Goal: Information Seeking & Learning: Compare options

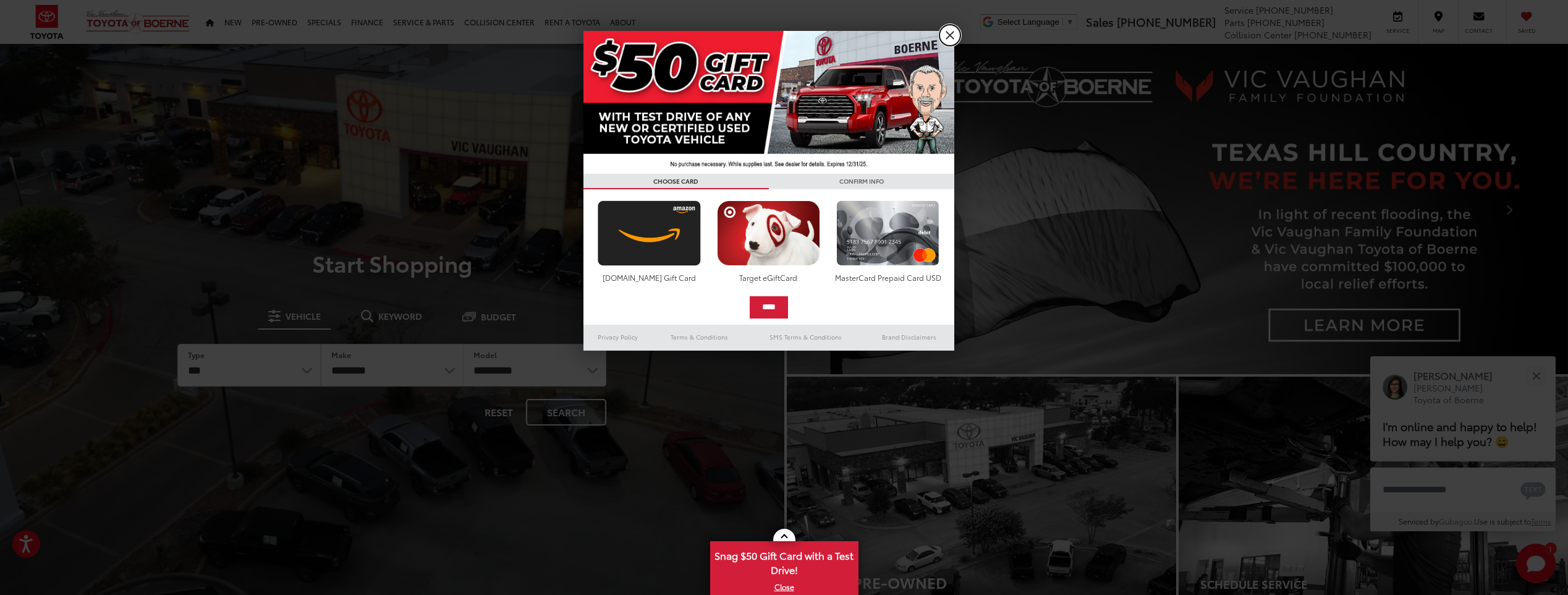
click at [957, 32] on link "X" at bounding box center [950, 35] width 21 height 21
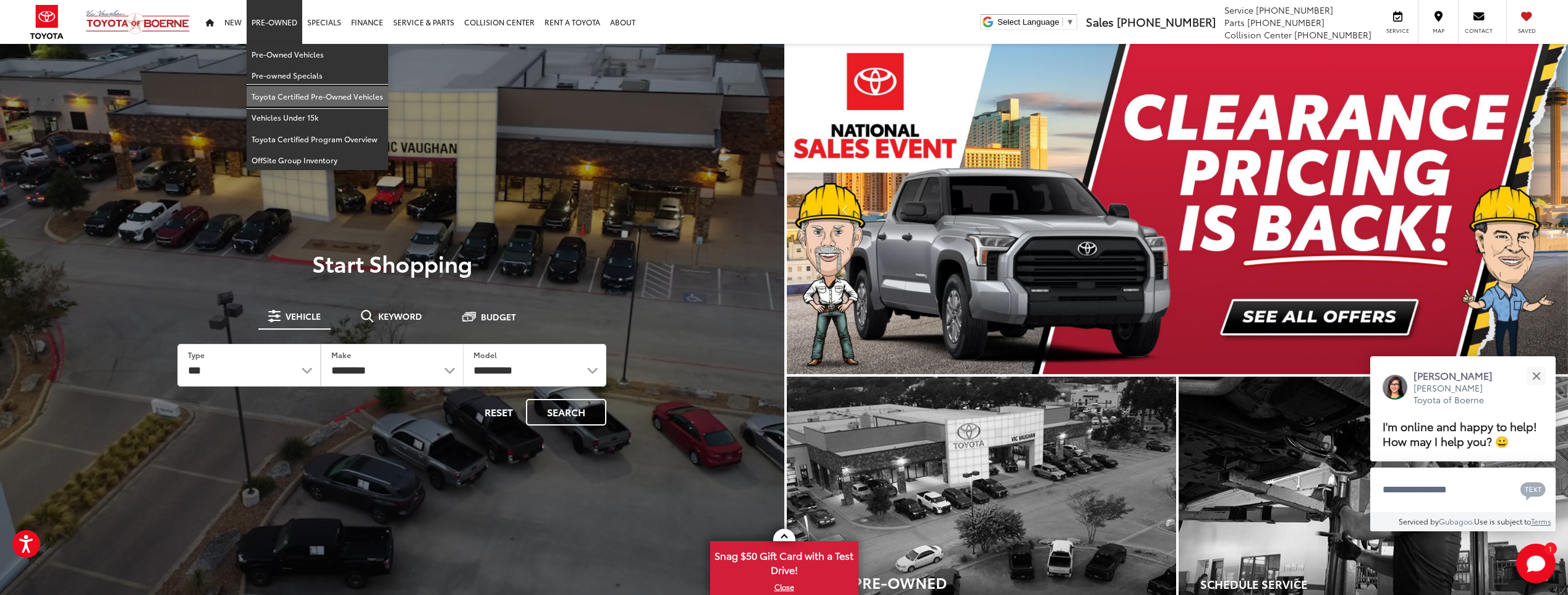
click at [297, 90] on link "Toyota Certified Pre-Owned Vehicles" at bounding box center [317, 96] width 142 height 21
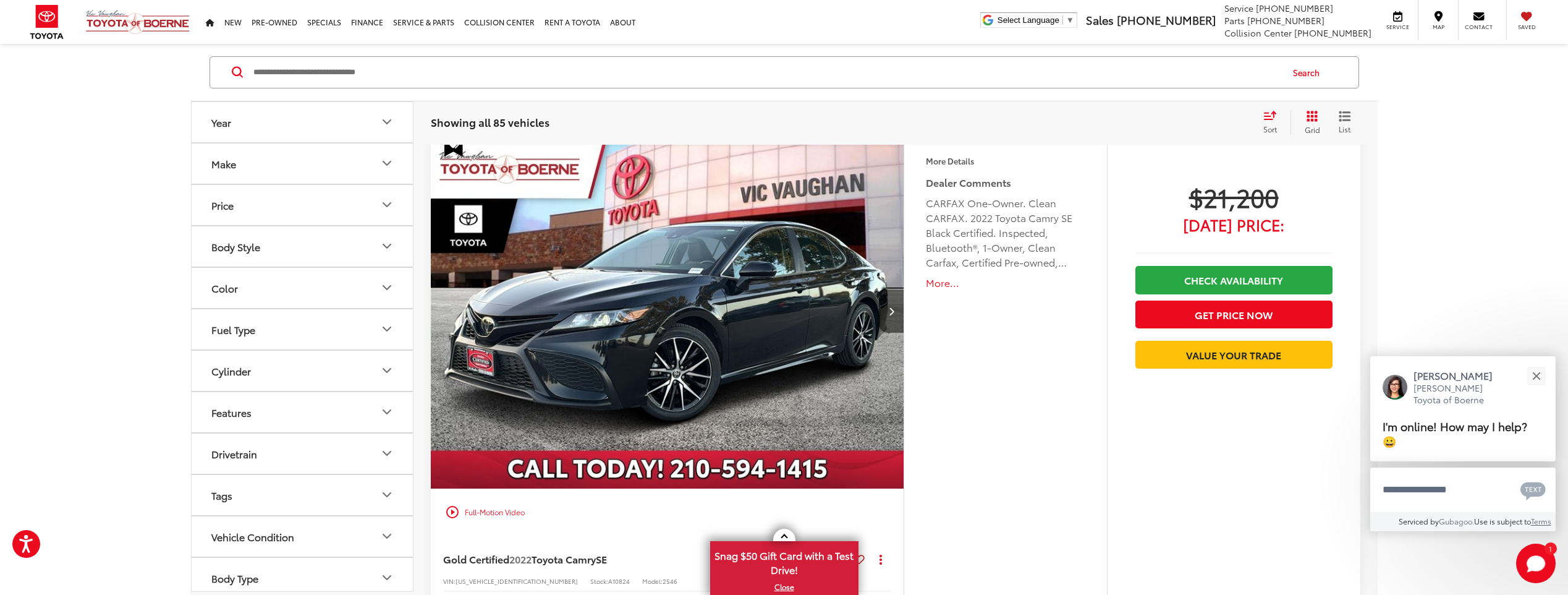
scroll to position [2906, 0]
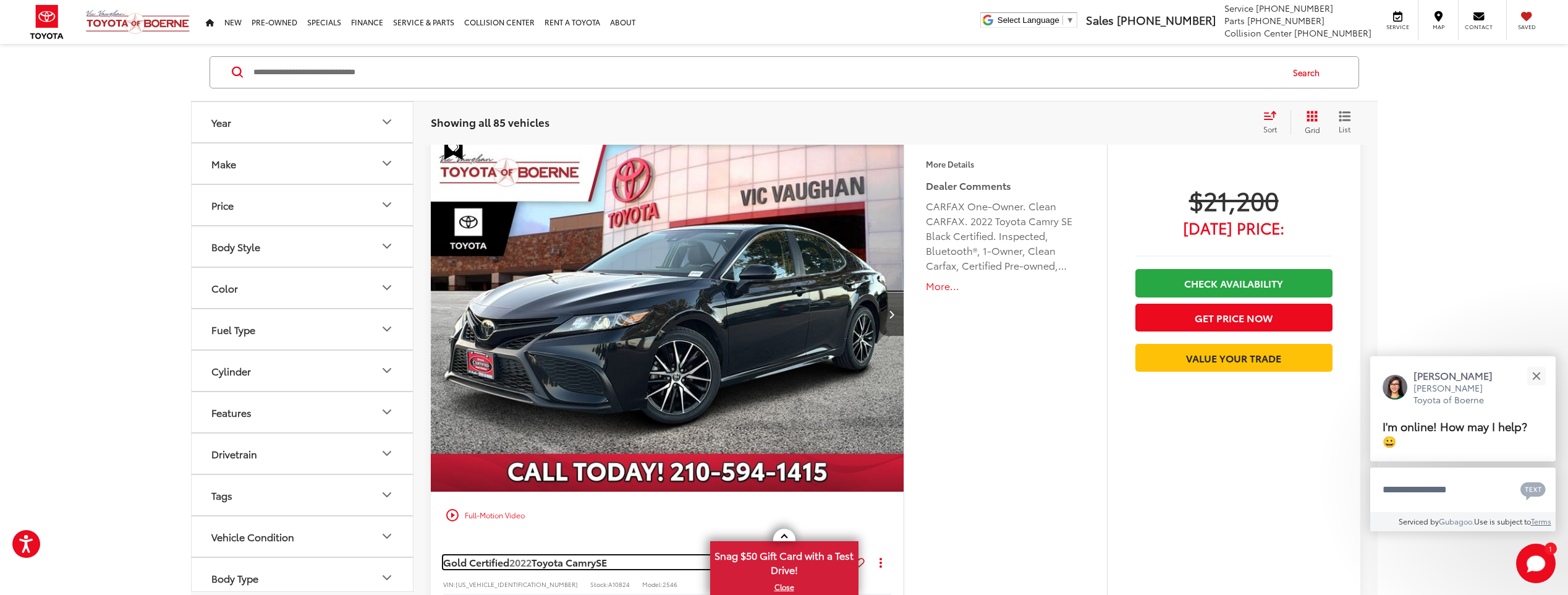
click at [534, 569] on span "Toyota Camry" at bounding box center [564, 562] width 64 height 14
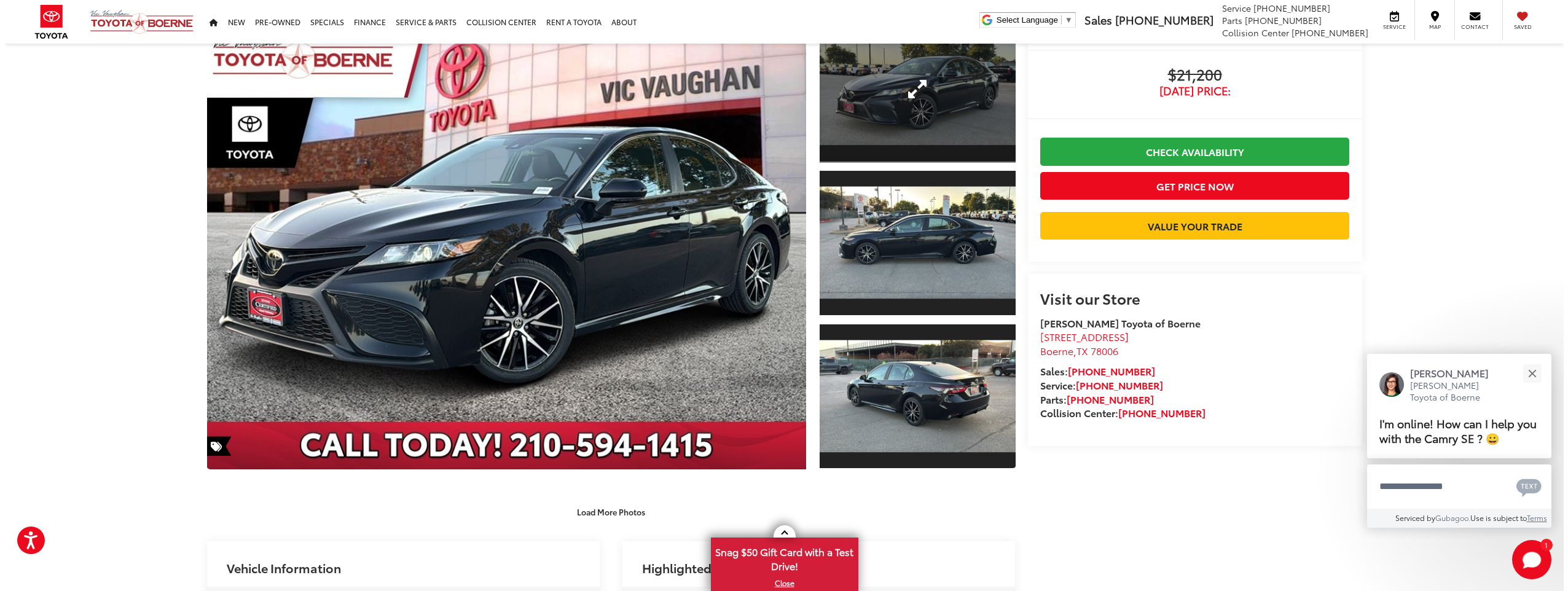
scroll to position [123, 0]
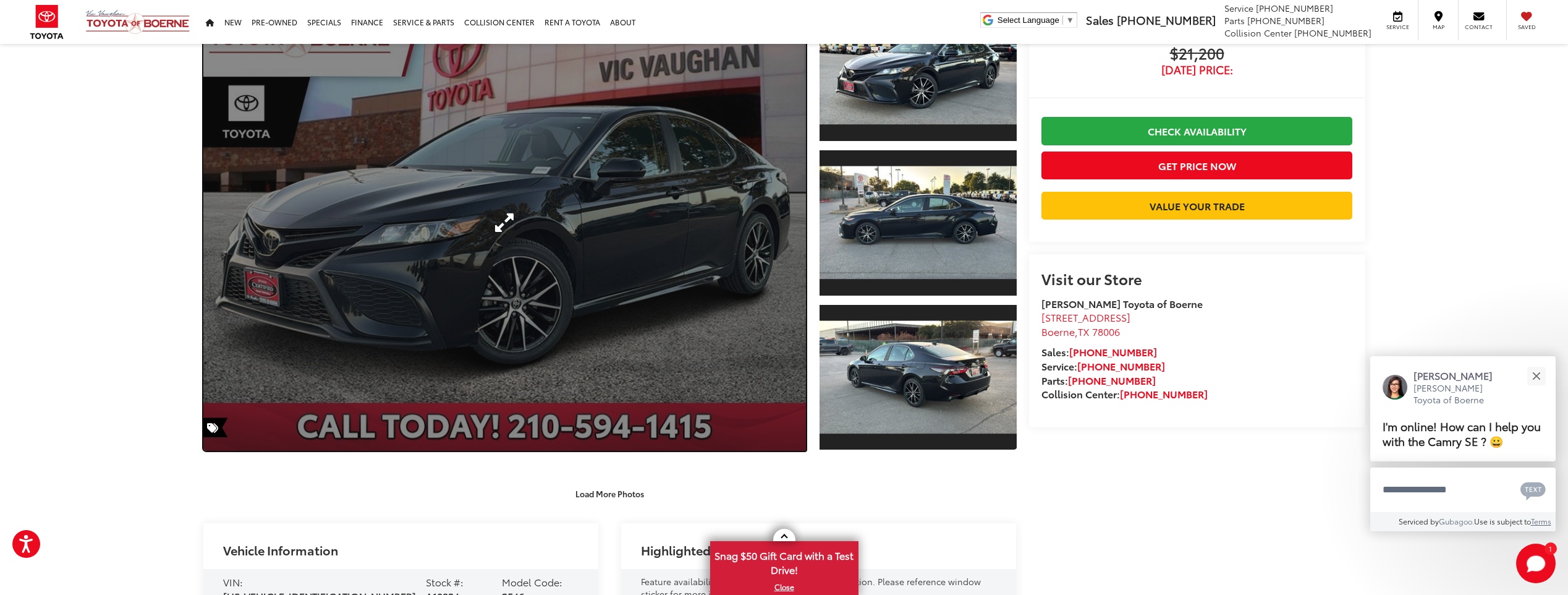
click at [647, 241] on link "Expand Photo 0" at bounding box center [505, 222] width 603 height 456
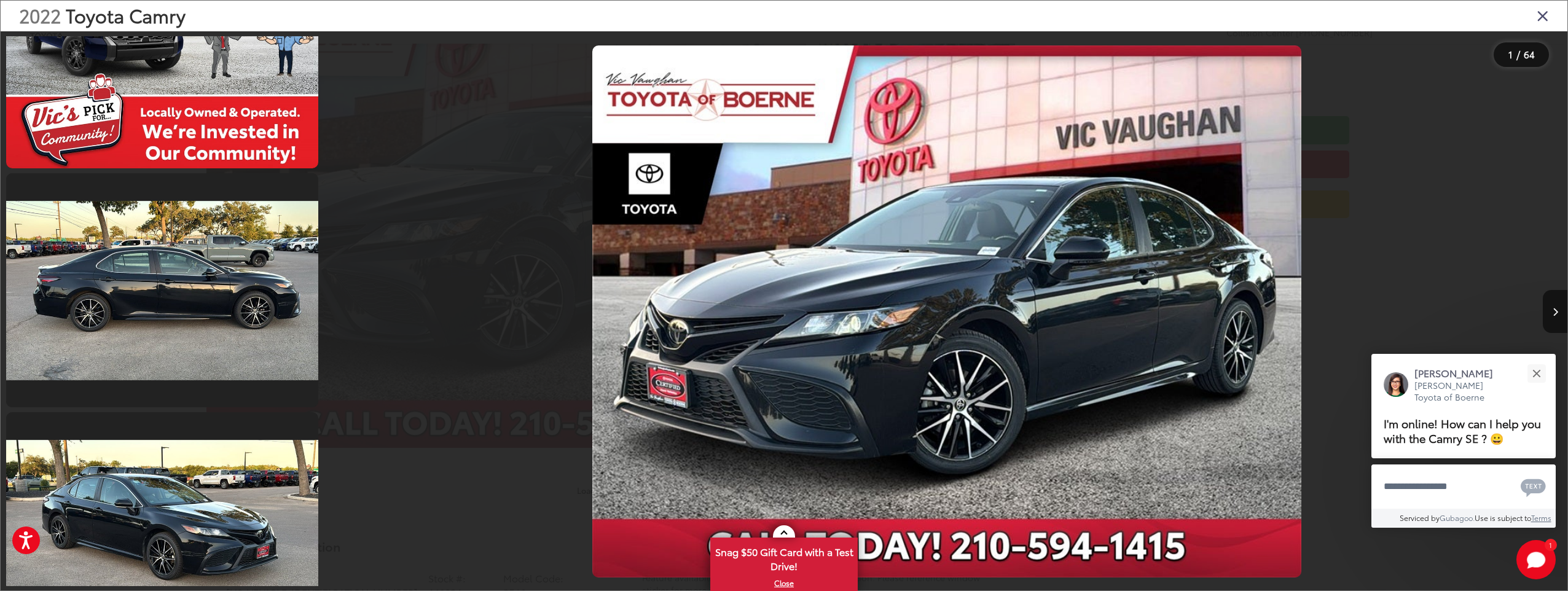
scroll to position [1842, 0]
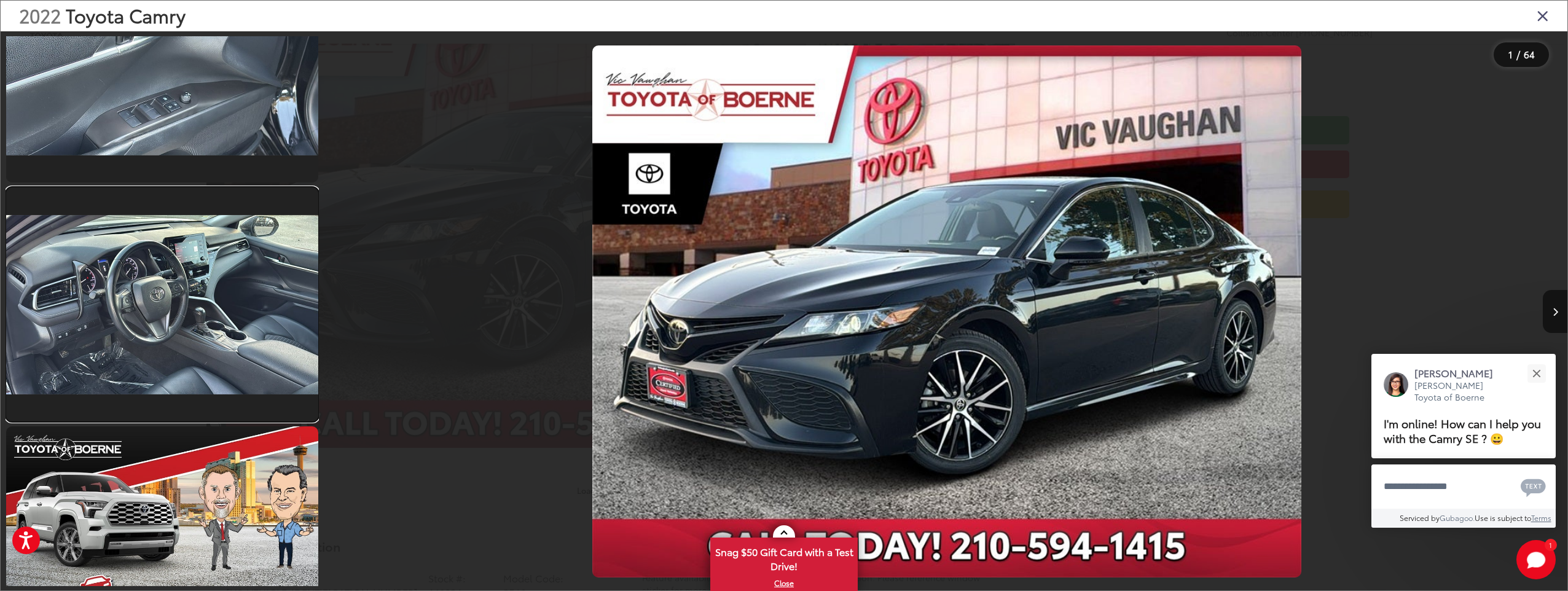
click at [281, 320] on link at bounding box center [162, 304] width 312 height 234
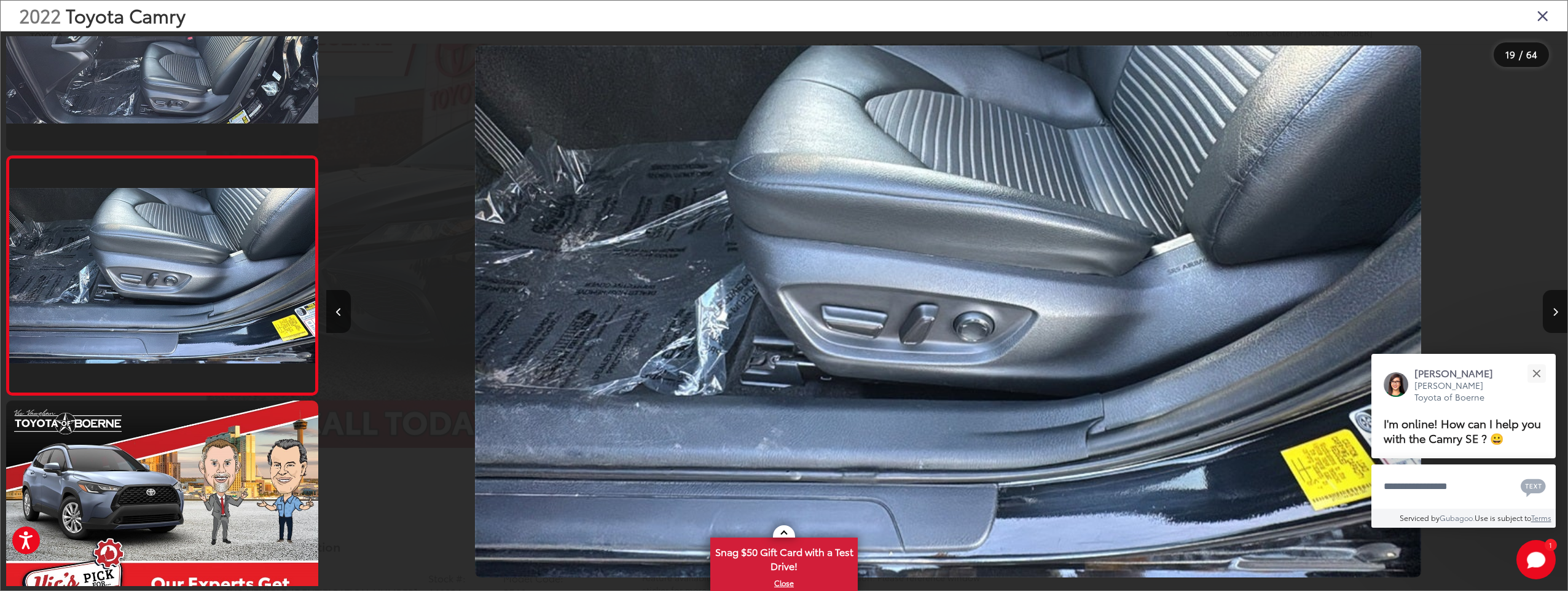
scroll to position [0, 0]
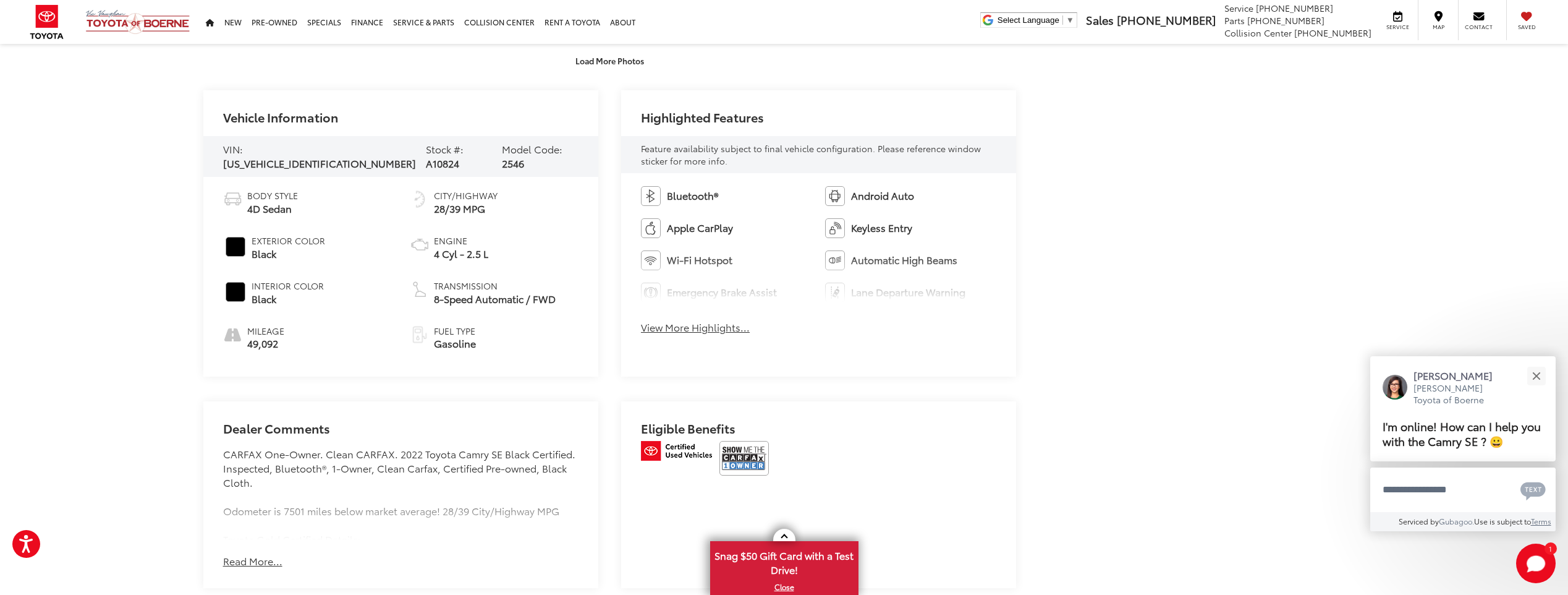
click at [696, 326] on button "View More Highlights..." at bounding box center [695, 328] width 109 height 14
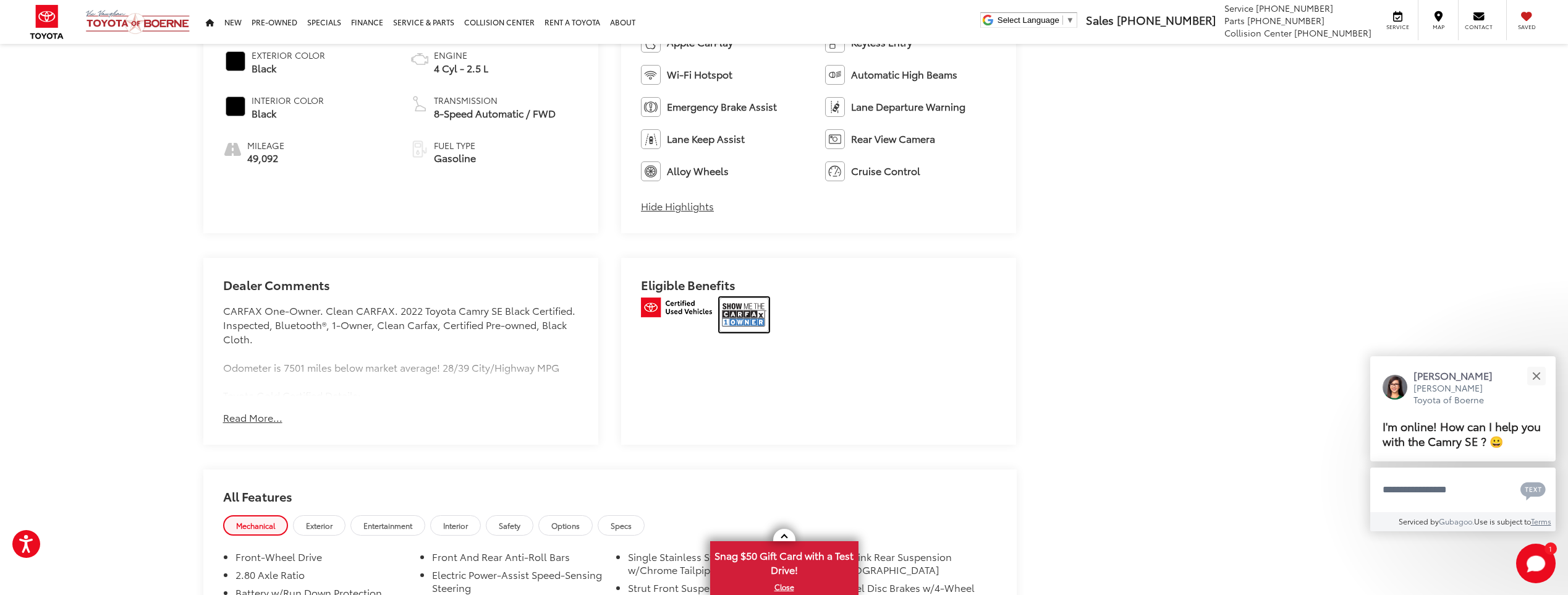
click at [728, 315] on img at bounding box center [744, 314] width 49 height 34
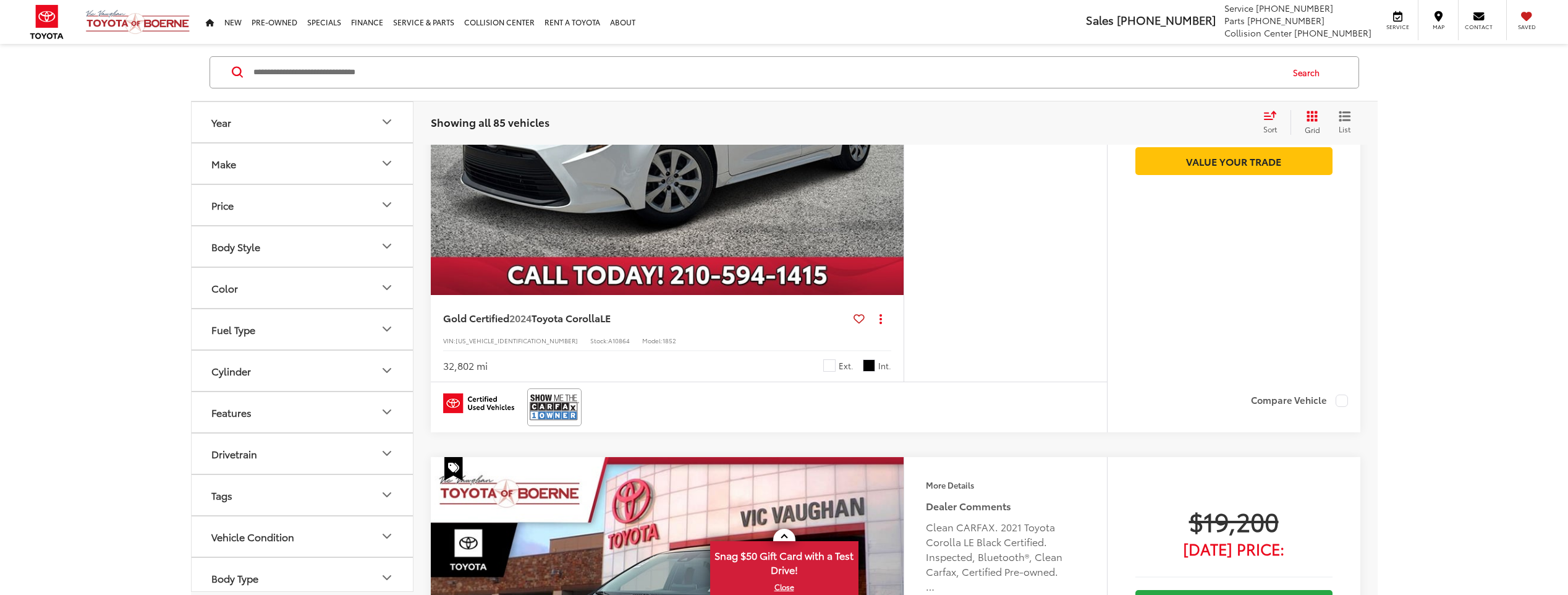
scroll to position [81, 0]
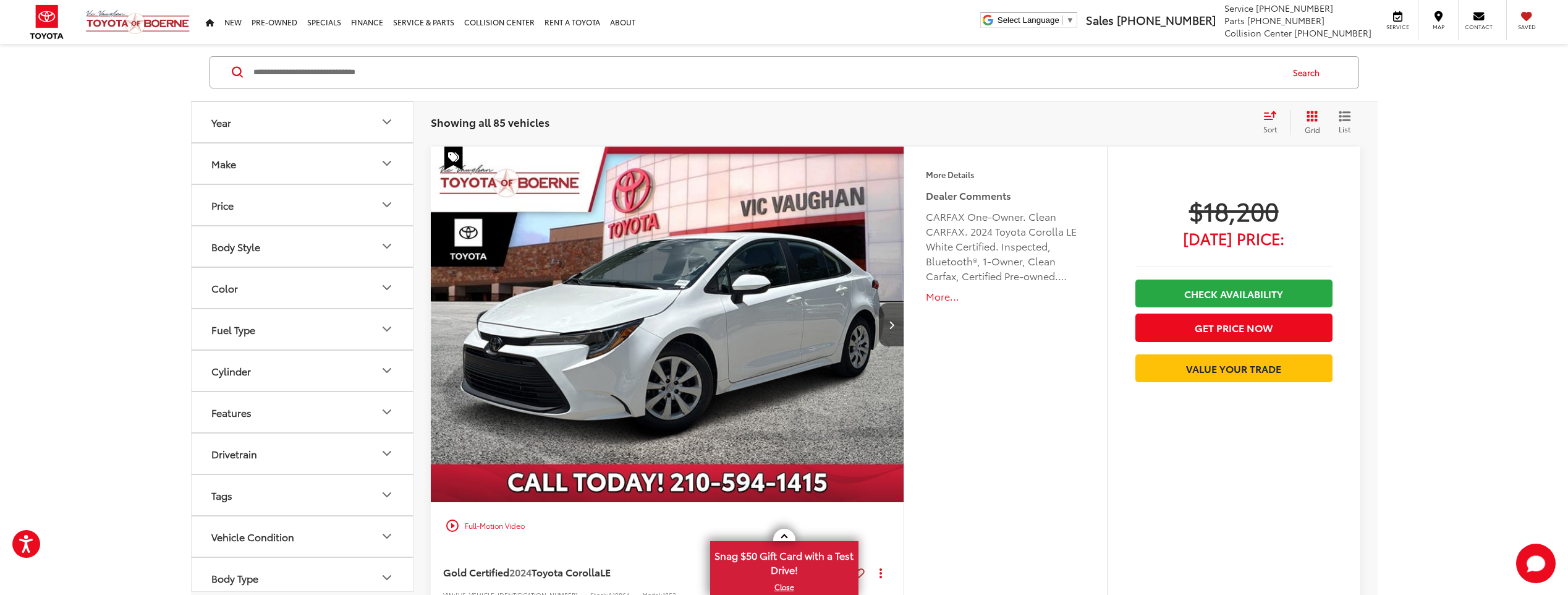
click at [350, 252] on button "Body Style" at bounding box center [303, 246] width 222 height 40
click at [350, 252] on button "Body Style" at bounding box center [303, 246] width 222 height 40
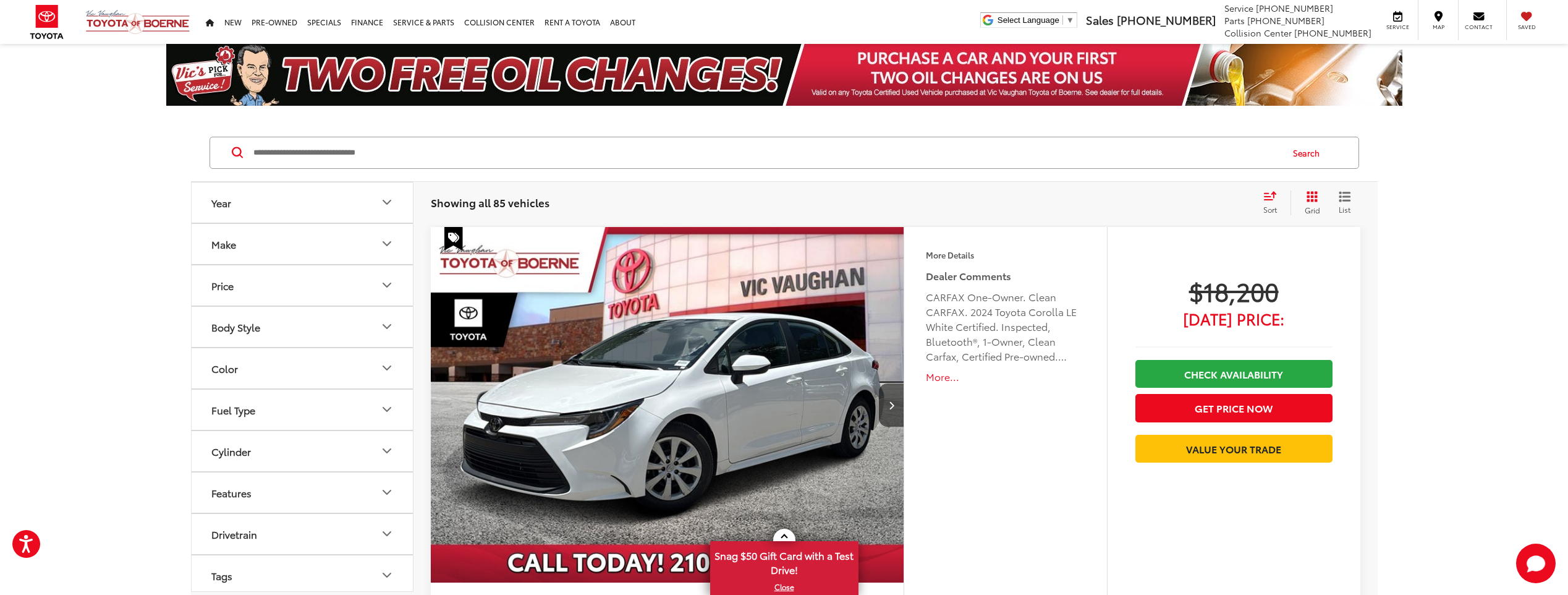
click at [351, 252] on button "Make" at bounding box center [303, 244] width 222 height 40
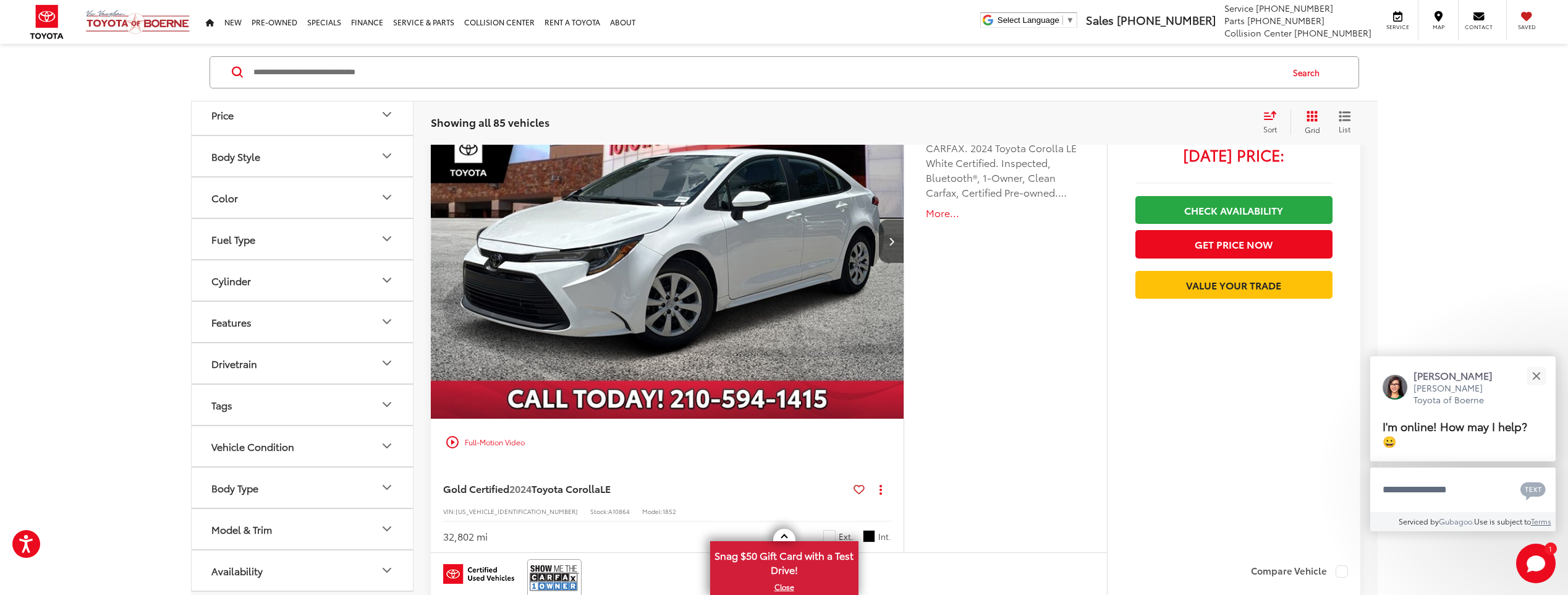
scroll to position [185, 0]
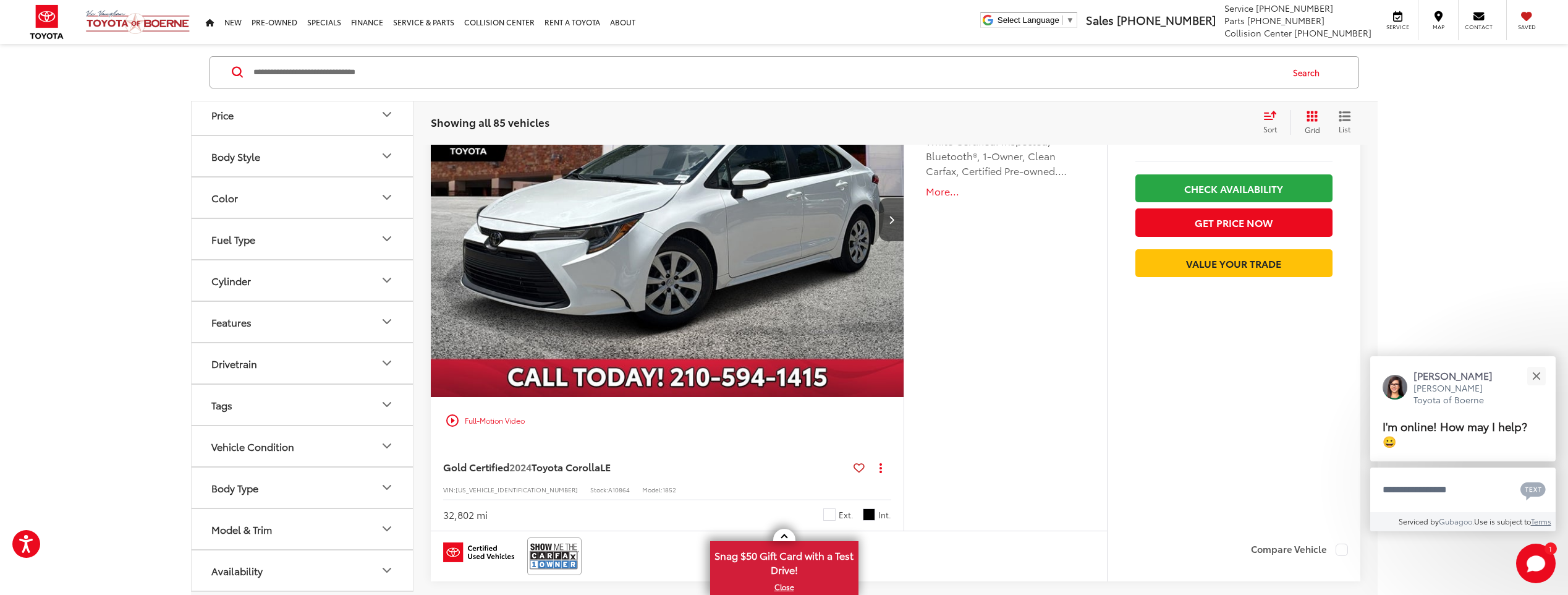
click at [331, 494] on button "Body Type" at bounding box center [303, 488] width 222 height 40
click at [332, 538] on button "Model & Trim" at bounding box center [303, 529] width 222 height 40
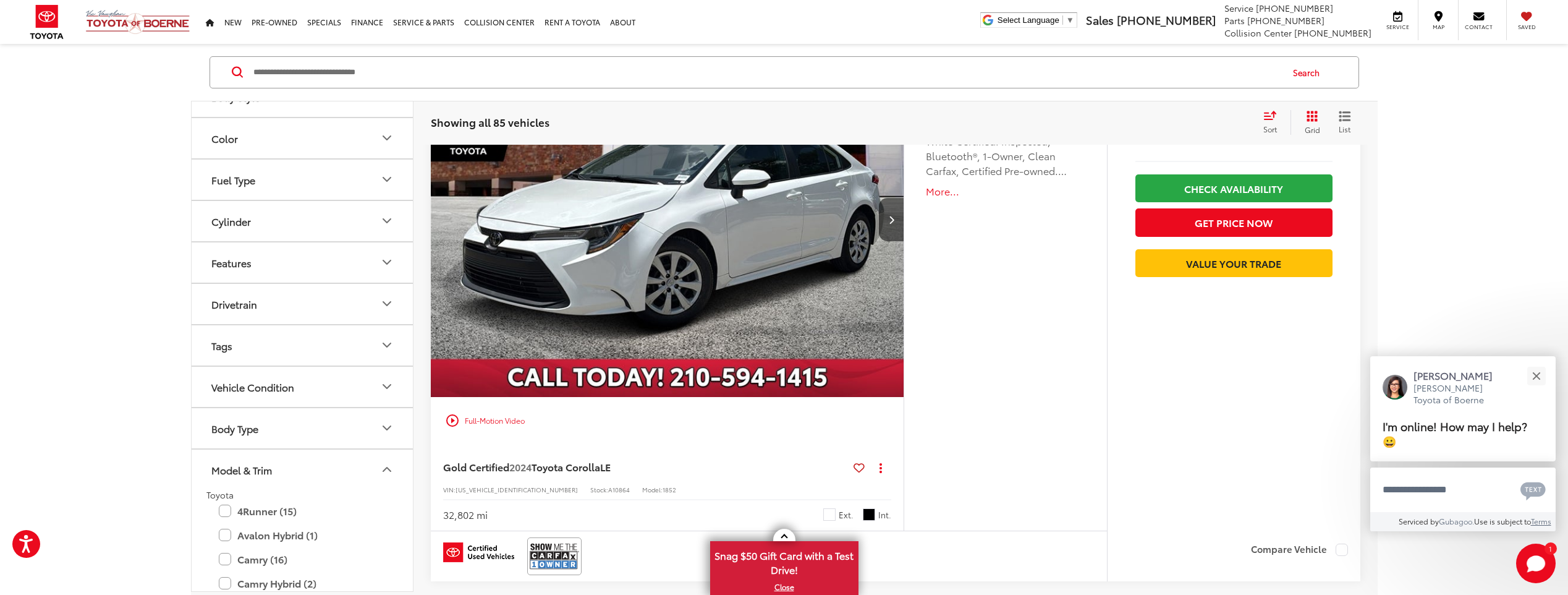
scroll to position [214, 0]
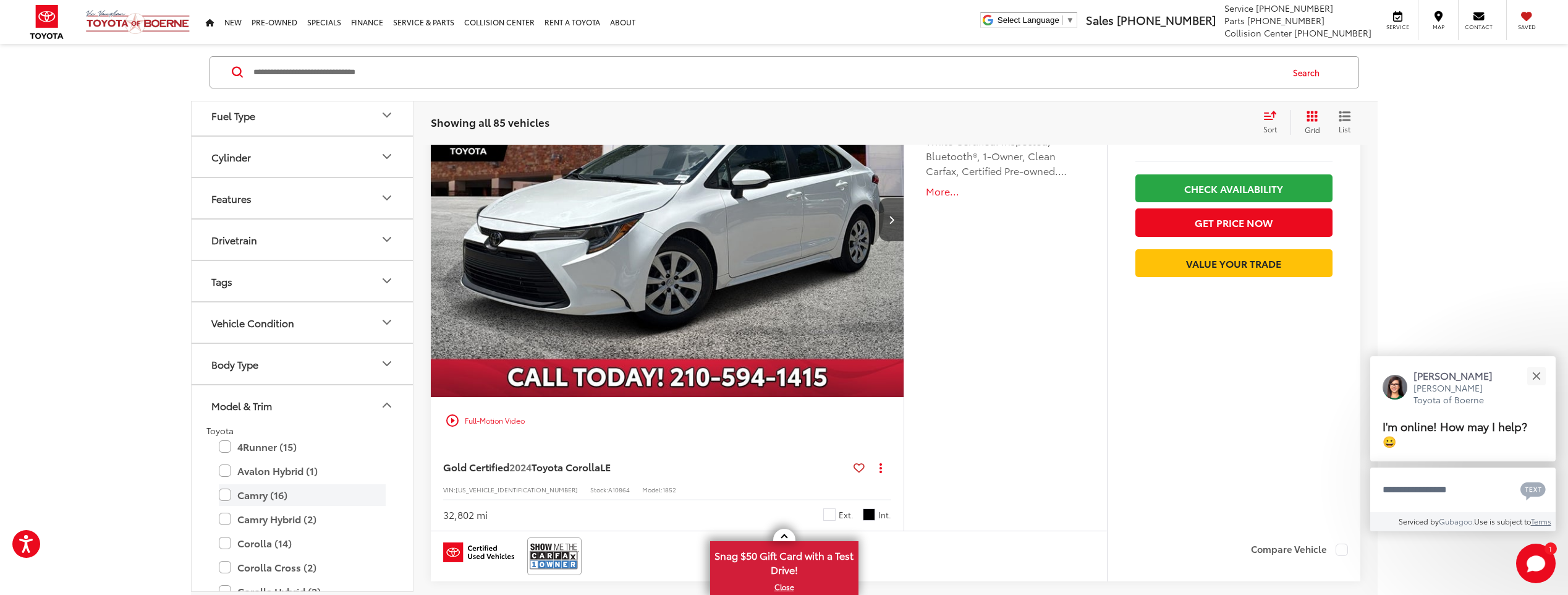
click at [228, 492] on label "Camry (16)" at bounding box center [302, 494] width 167 height 21
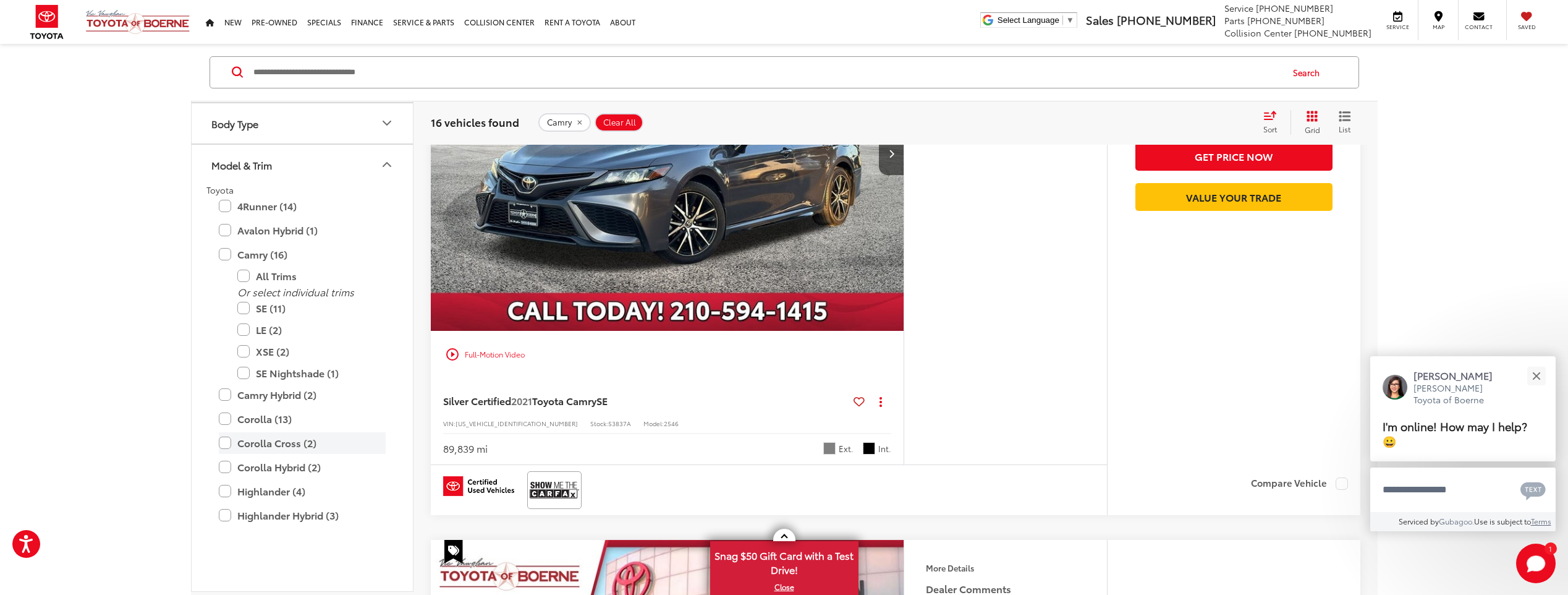
scroll to position [461, 0]
click at [224, 391] on label "Camry Hybrid (2)" at bounding box center [302, 388] width 167 height 21
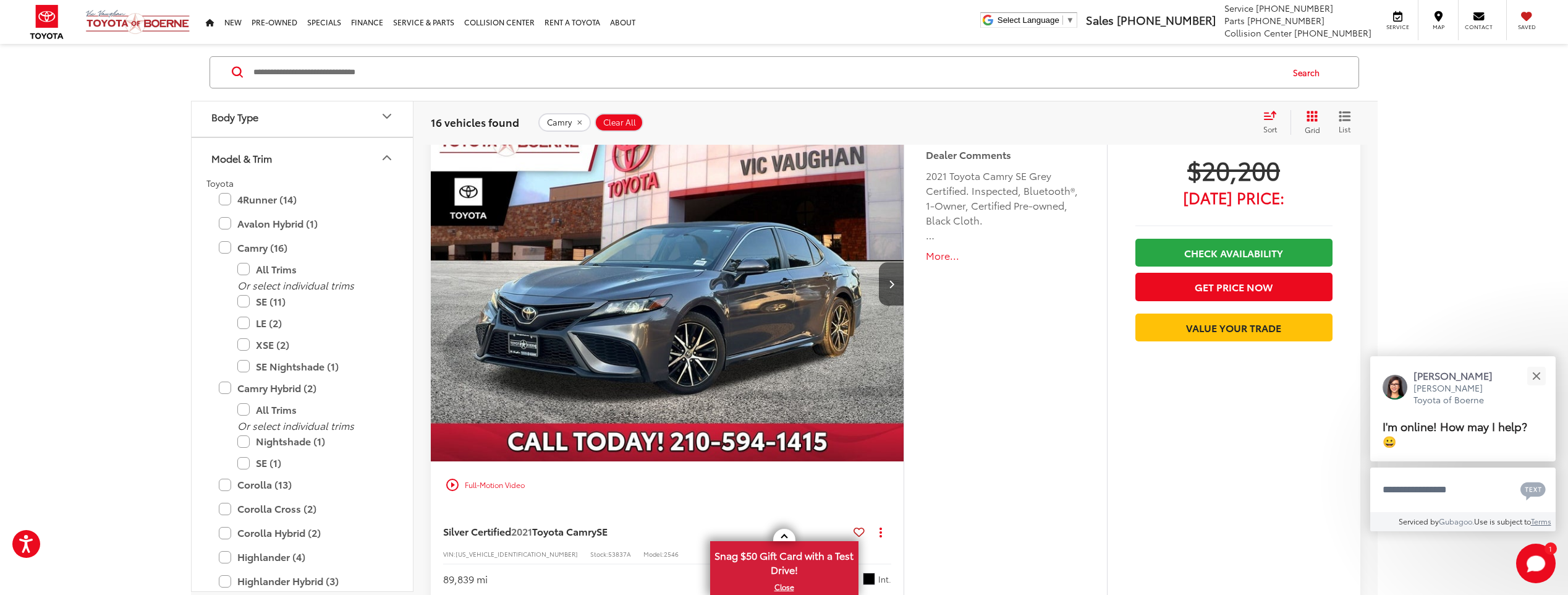
scroll to position [81, 0]
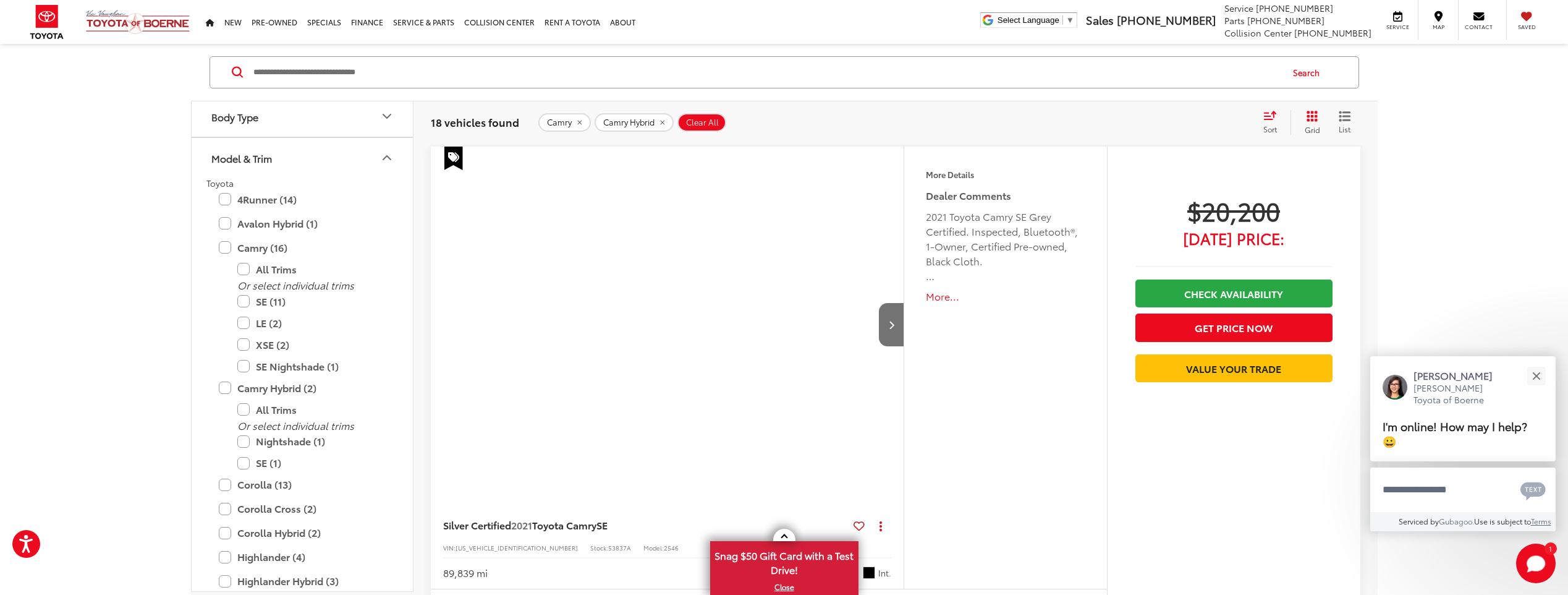
click at [383, 163] on icon "Model & Trim" at bounding box center [387, 158] width 15 height 15
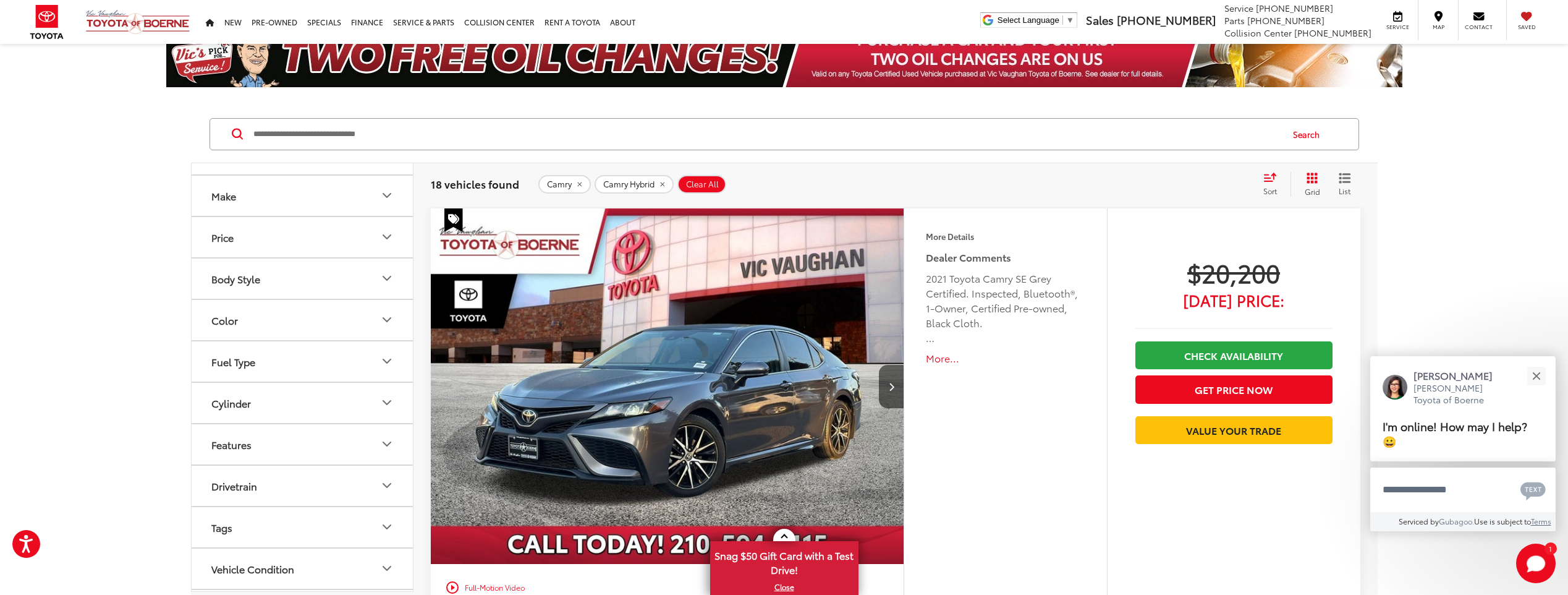
scroll to position [0, 0]
click at [391, 174] on button "Year" at bounding box center [303, 184] width 222 height 40
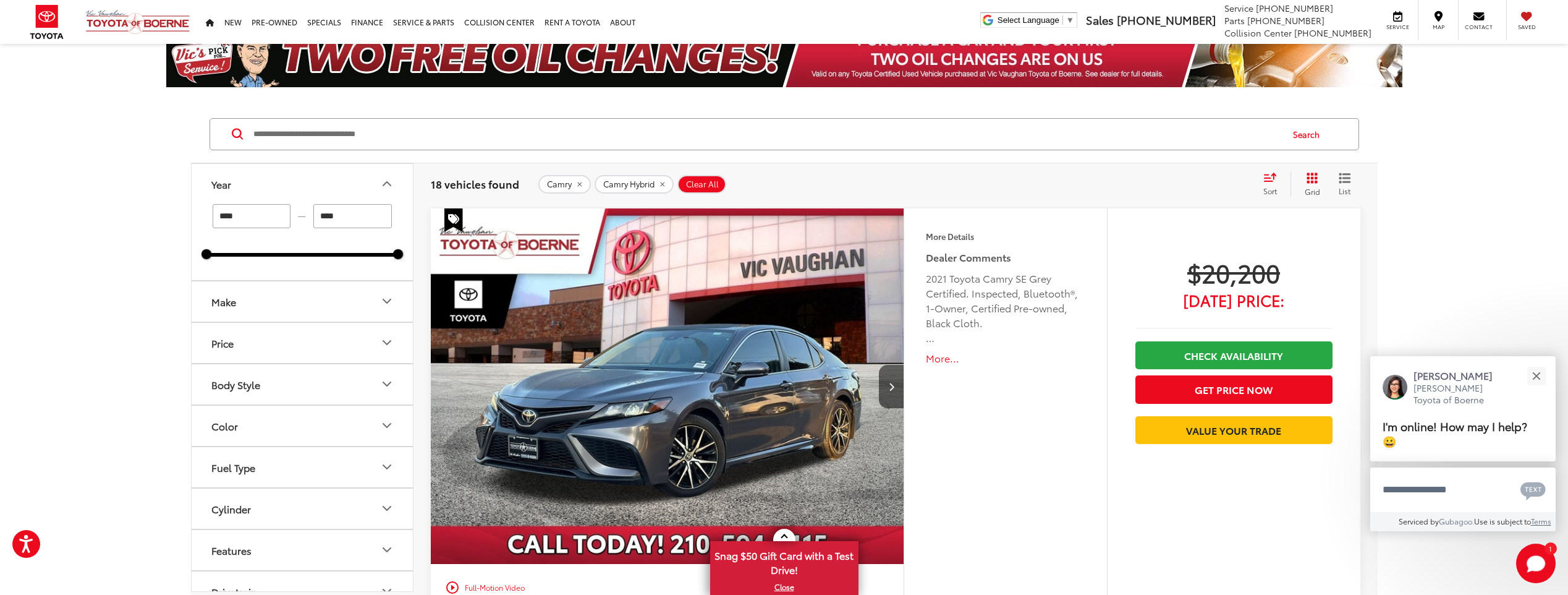
click at [256, 214] on input "****" at bounding box center [252, 216] width 79 height 24
type input "****"
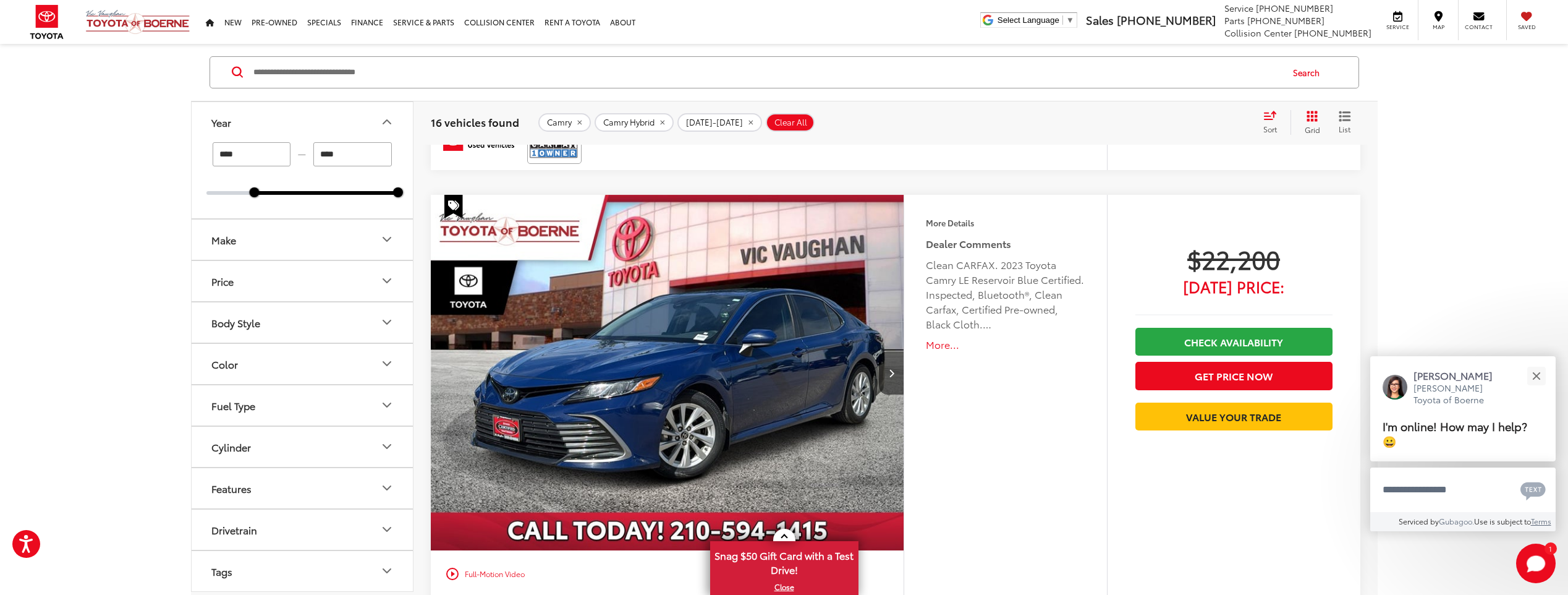
scroll to position [618, 0]
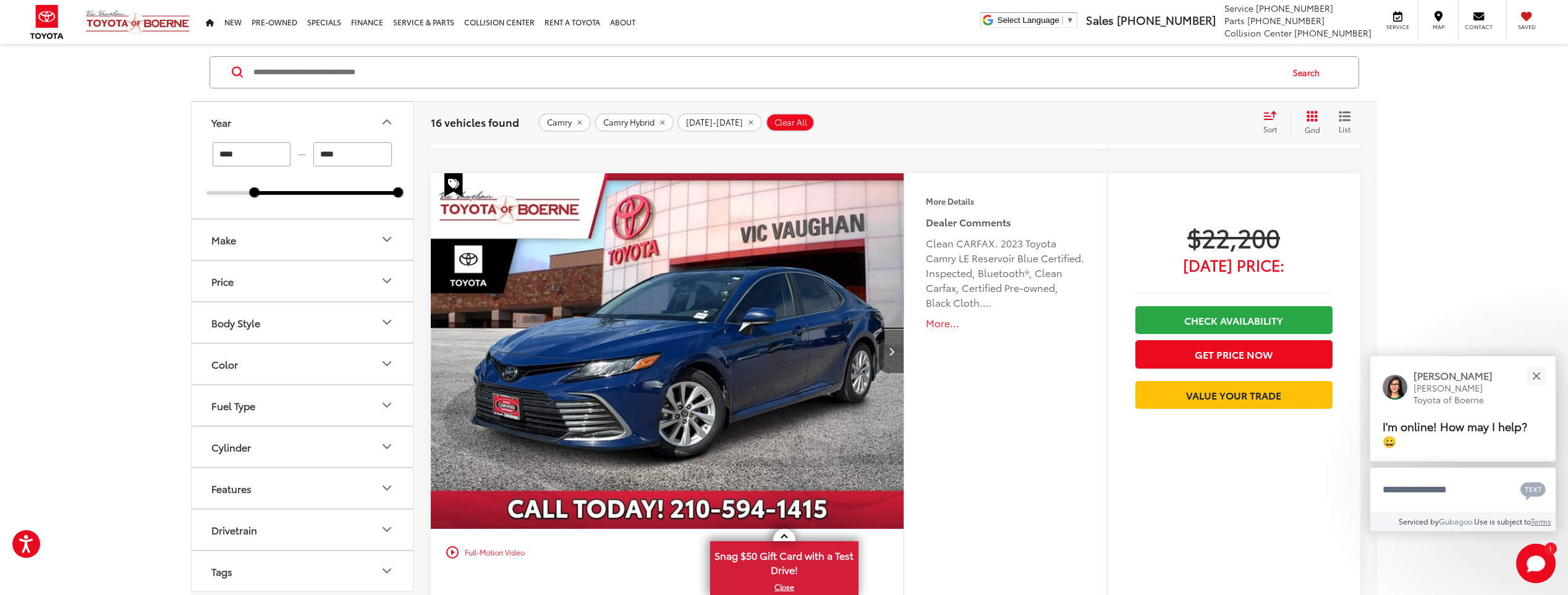
click at [893, 347] on icon "Next image" at bounding box center [891, 350] width 6 height 8
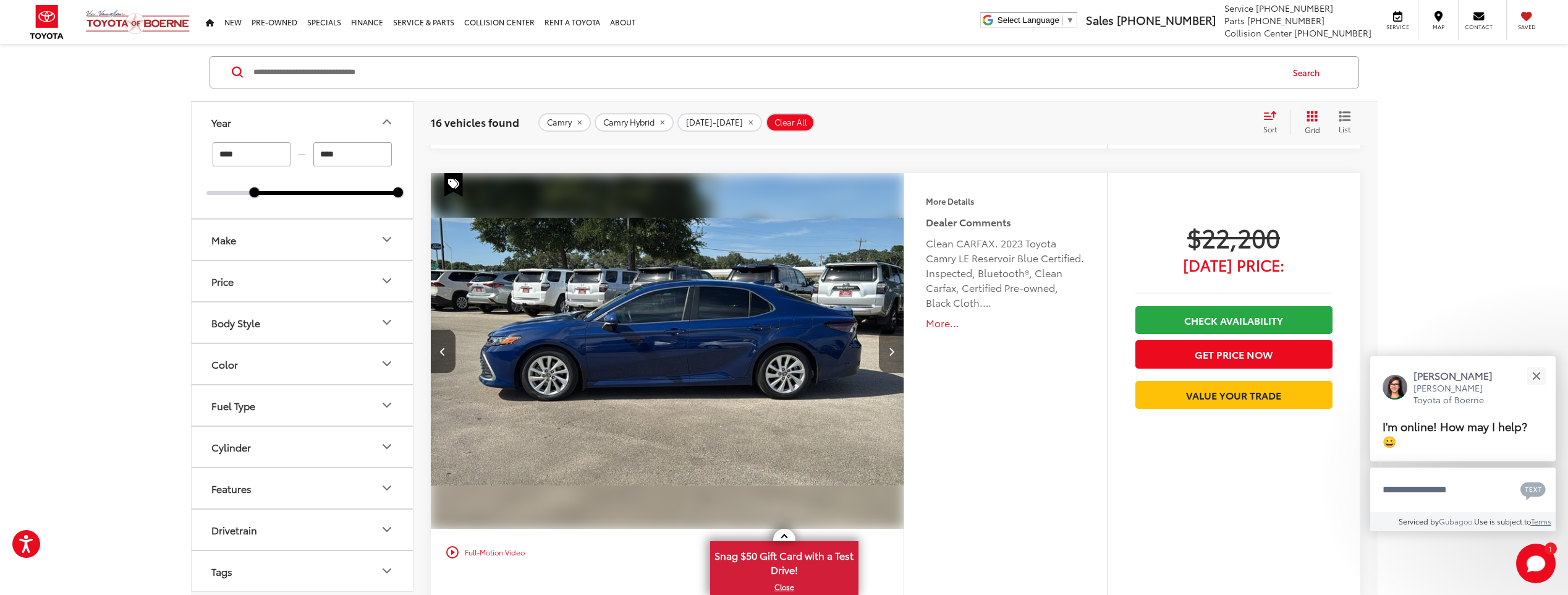
click at [892, 347] on icon "Next image" at bounding box center [891, 350] width 6 height 8
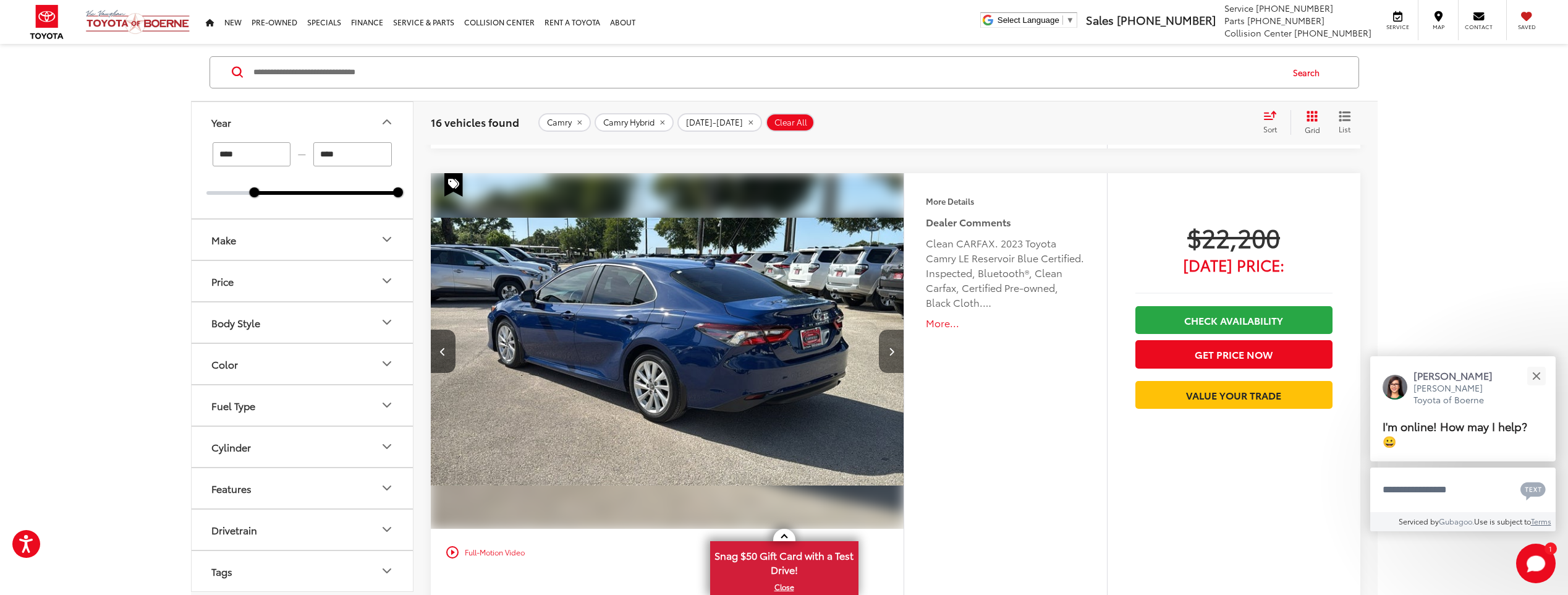
click at [892, 347] on icon "Next image" at bounding box center [891, 350] width 6 height 8
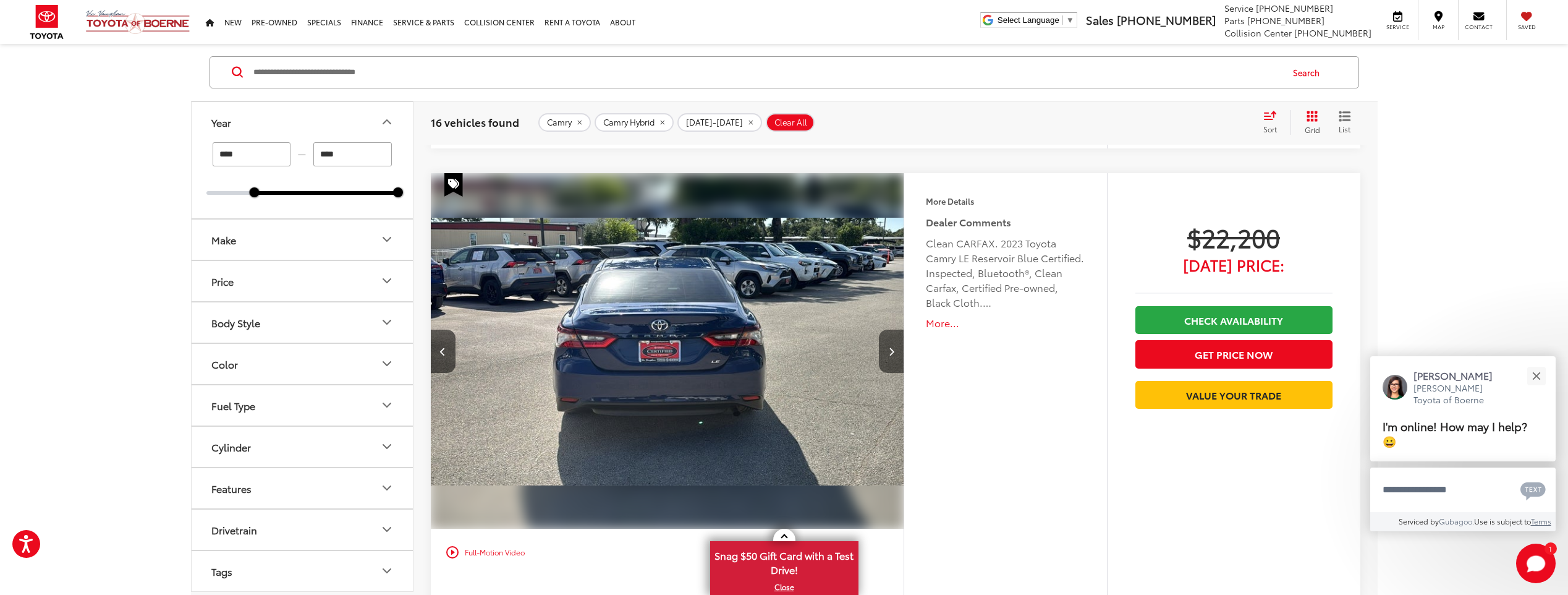
click at [892, 347] on icon "Next image" at bounding box center [891, 350] width 6 height 8
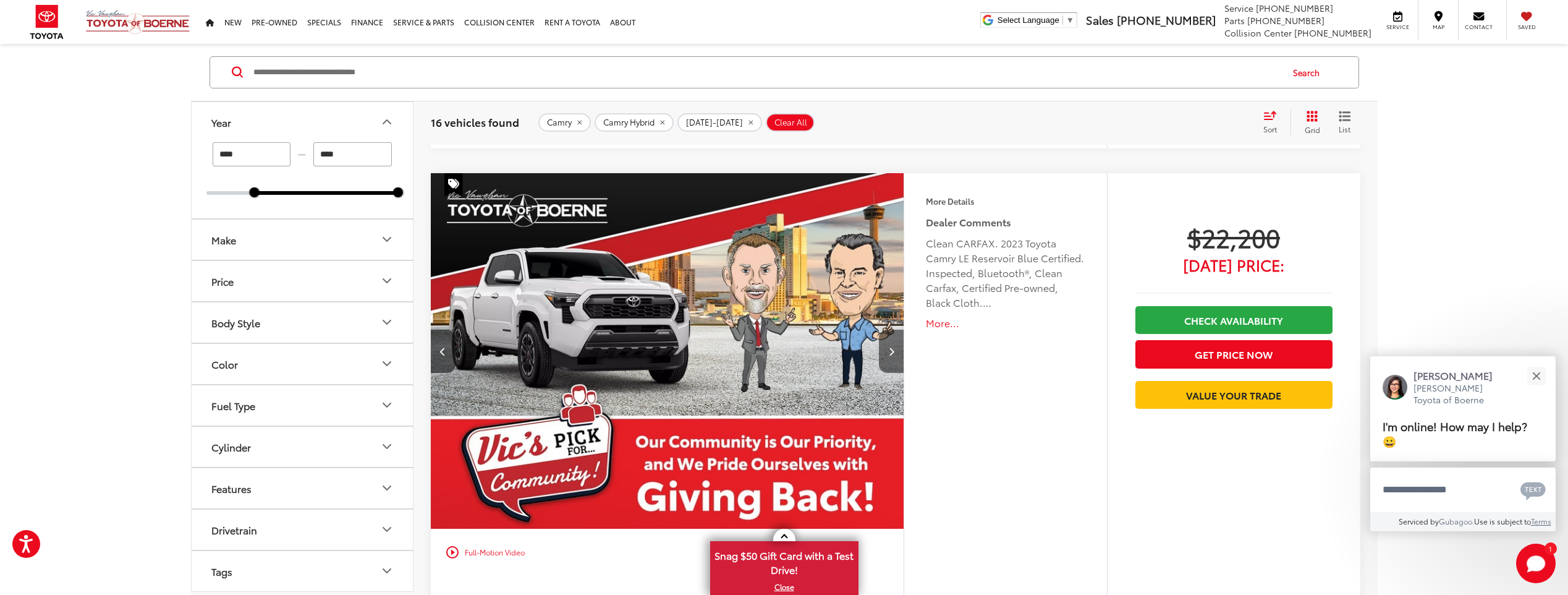
click at [892, 347] on icon "Next image" at bounding box center [891, 350] width 6 height 8
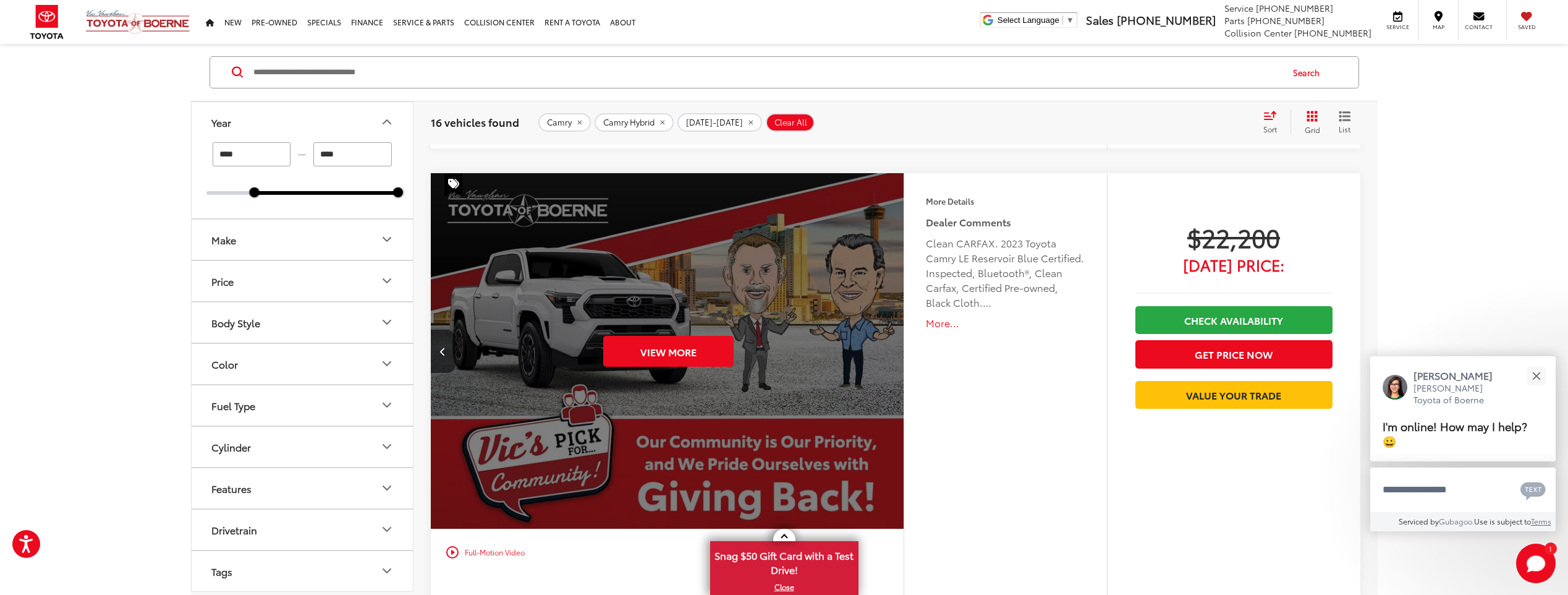
scroll to position [0, 2376]
click at [892, 346] on div "View More" at bounding box center [668, 351] width 475 height 357
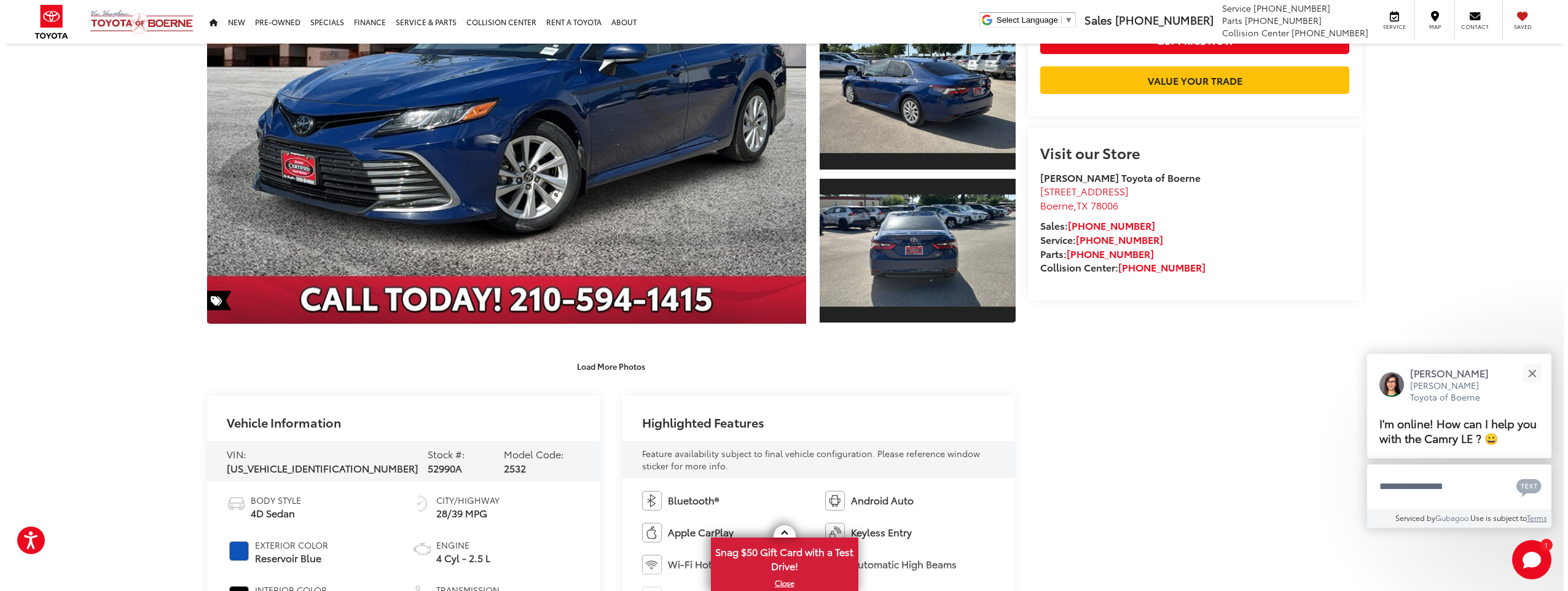
scroll to position [245, 0]
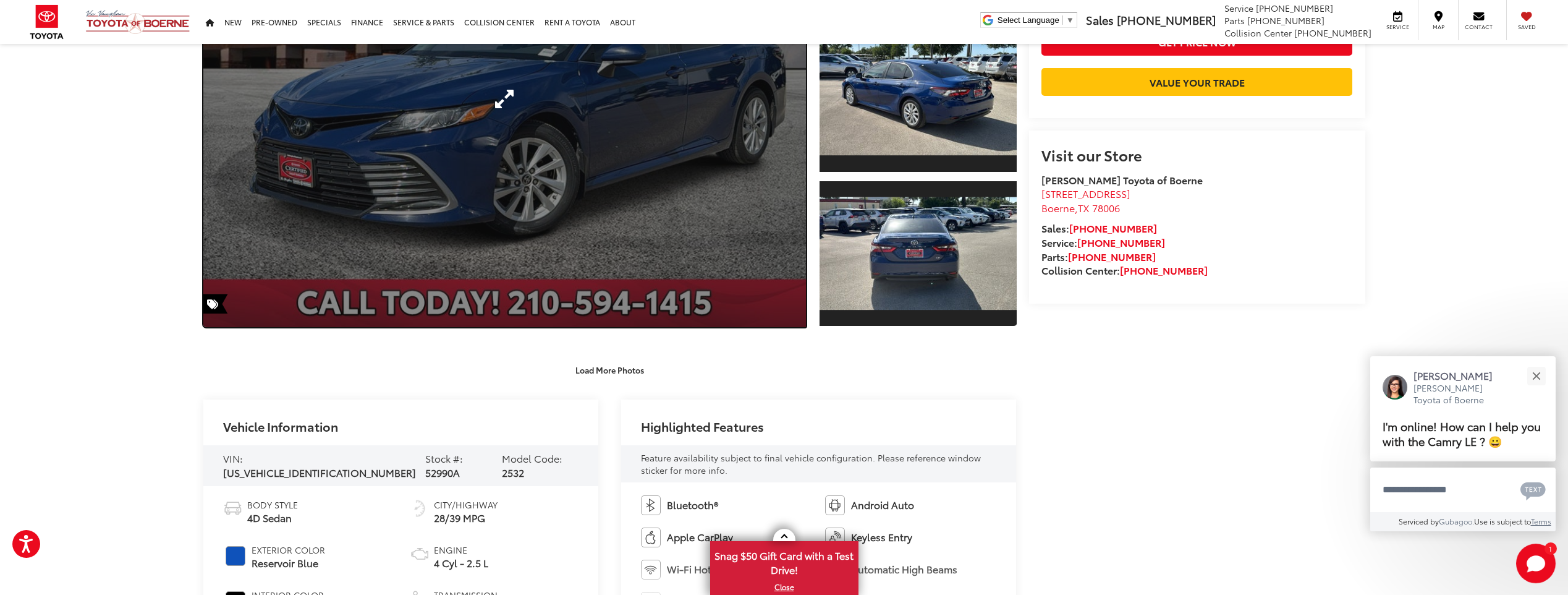
click at [697, 227] on link "Expand Photo 0" at bounding box center [505, 99] width 603 height 456
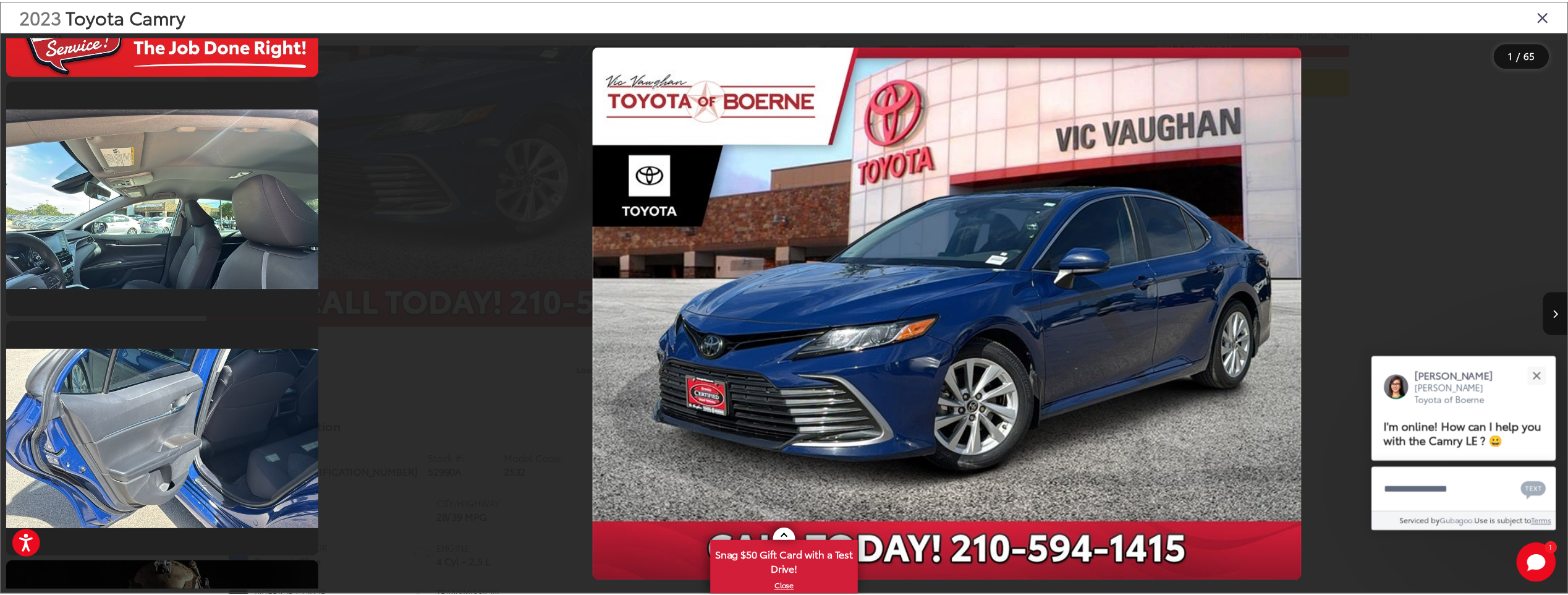
scroll to position [4798, 0]
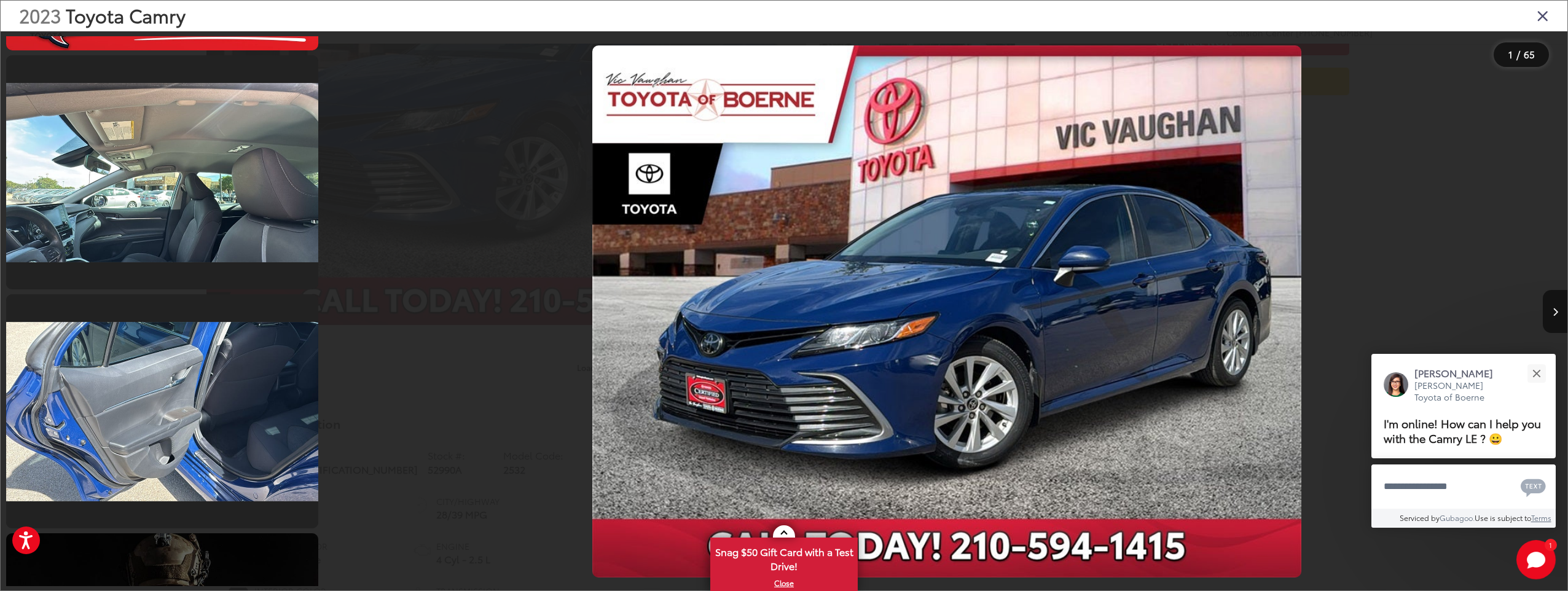
click at [1552, 19] on div "2023 Toyota Camry" at bounding box center [784, 16] width 1567 height 31
click at [1542, 18] on icon "Close gallery" at bounding box center [1543, 15] width 12 height 16
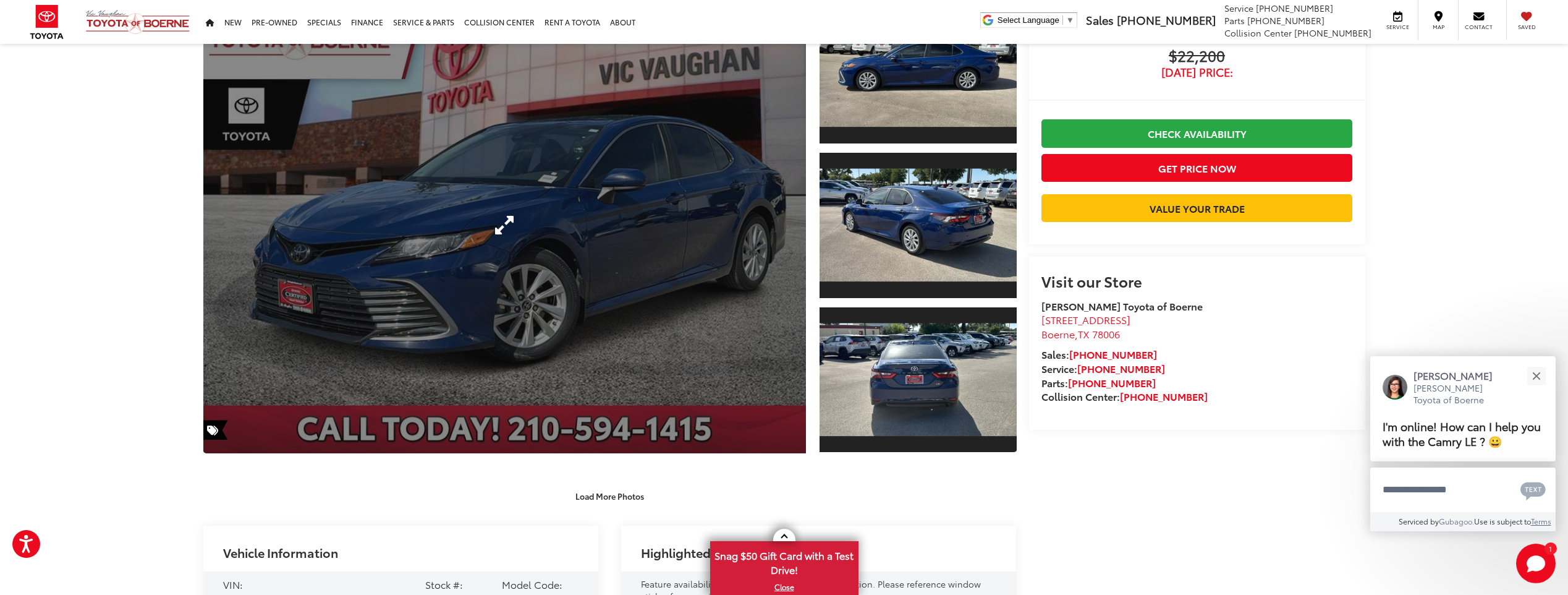
scroll to position [0, 0]
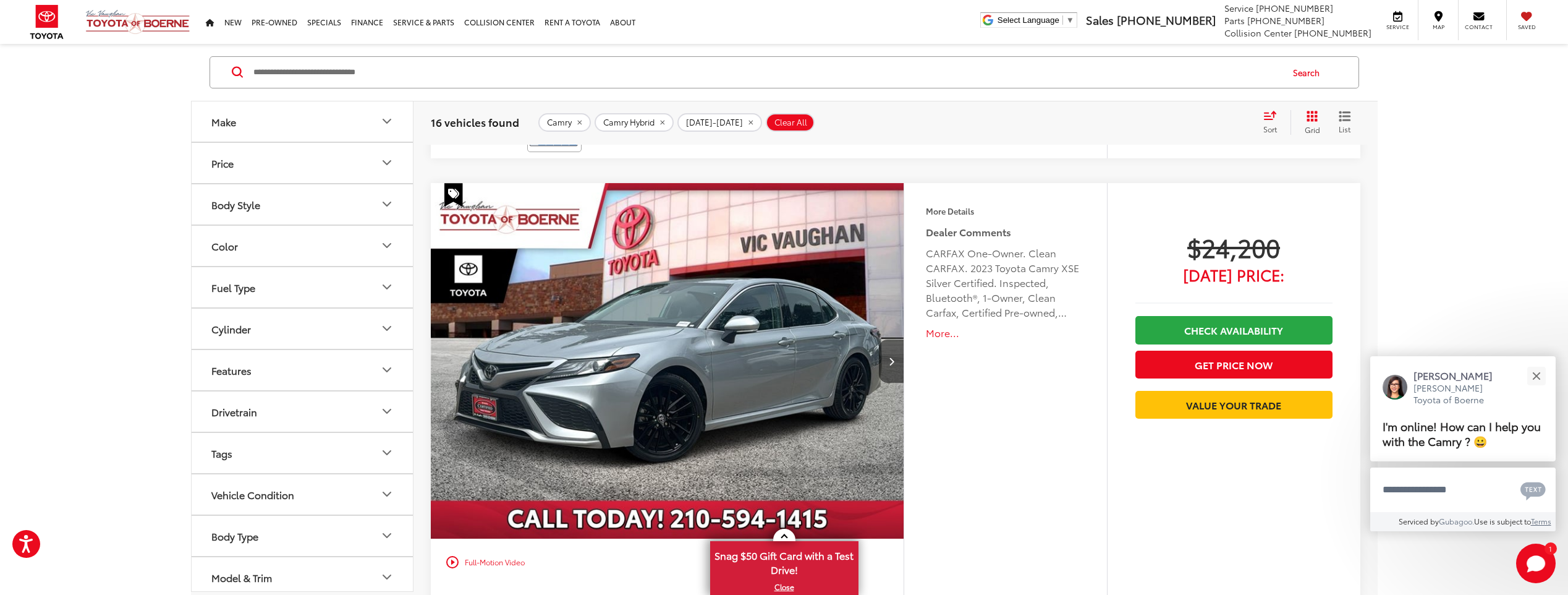
scroll to position [90, 0]
click at [339, 537] on button "Model & Trim" at bounding box center [303, 529] width 222 height 40
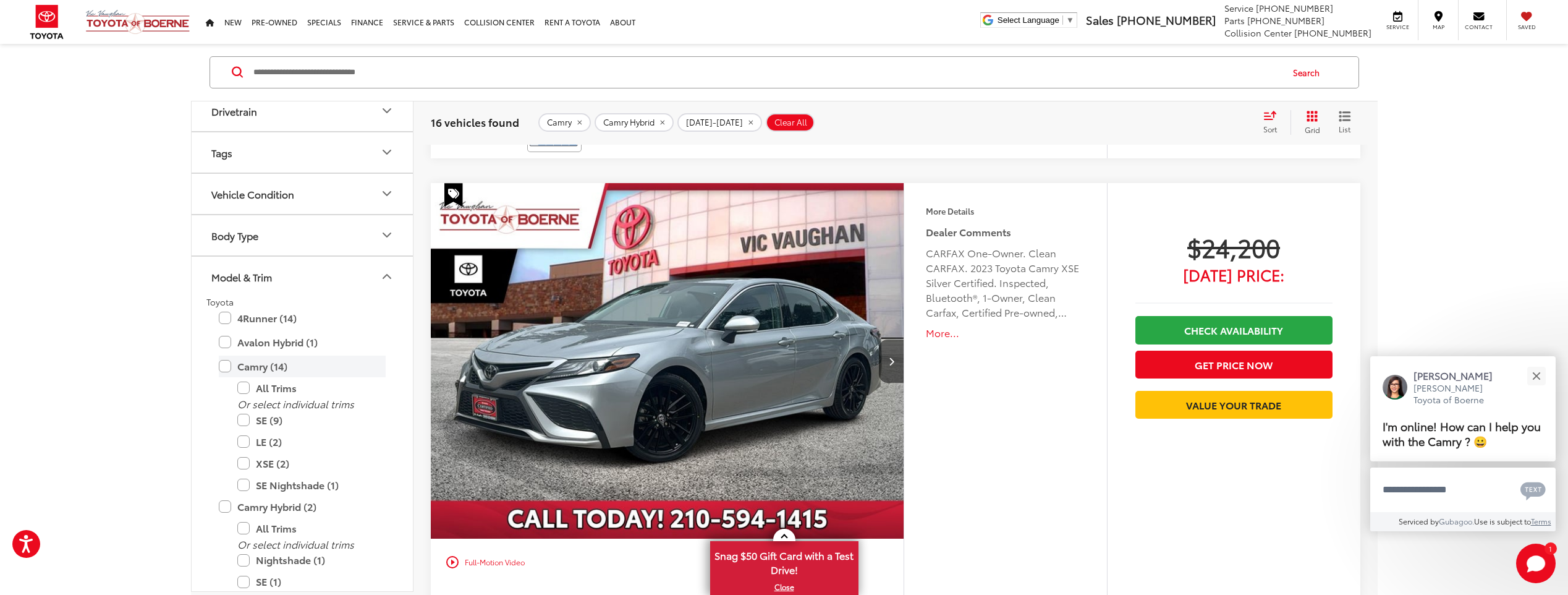
scroll to position [399, 0]
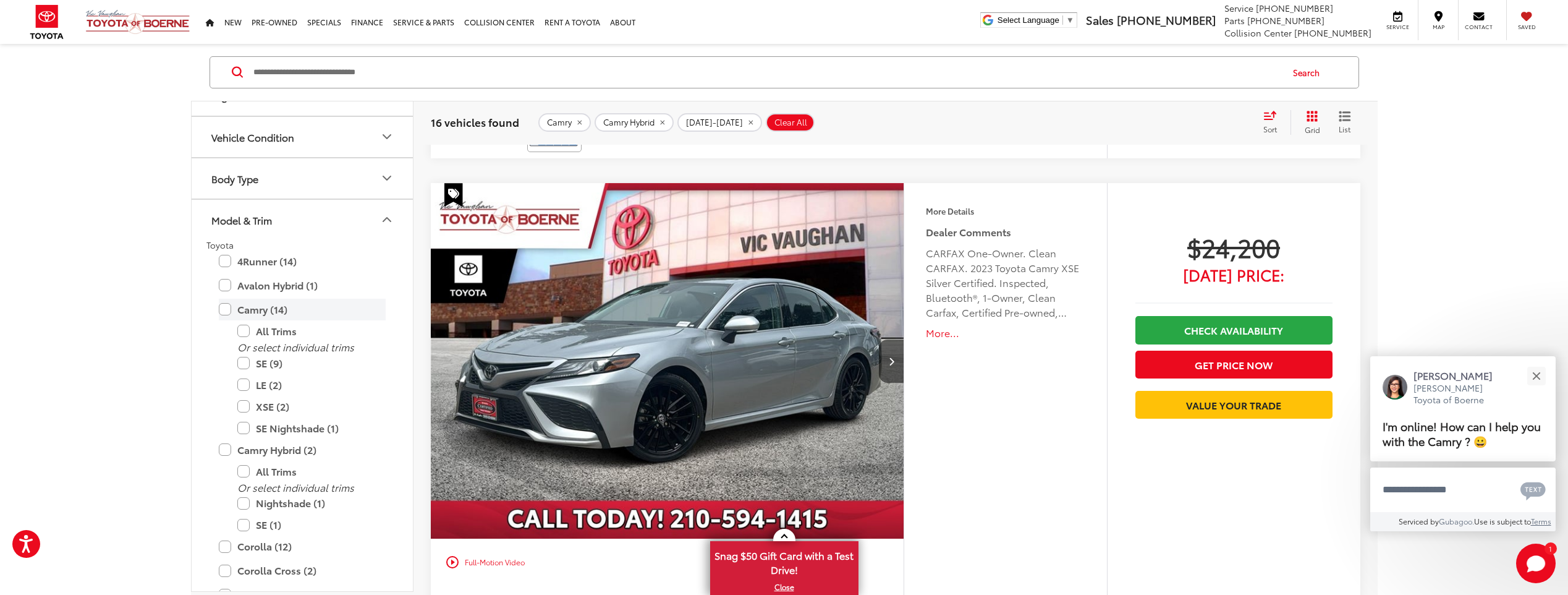
click at [226, 306] on label "Camry (14)" at bounding box center [302, 309] width 167 height 21
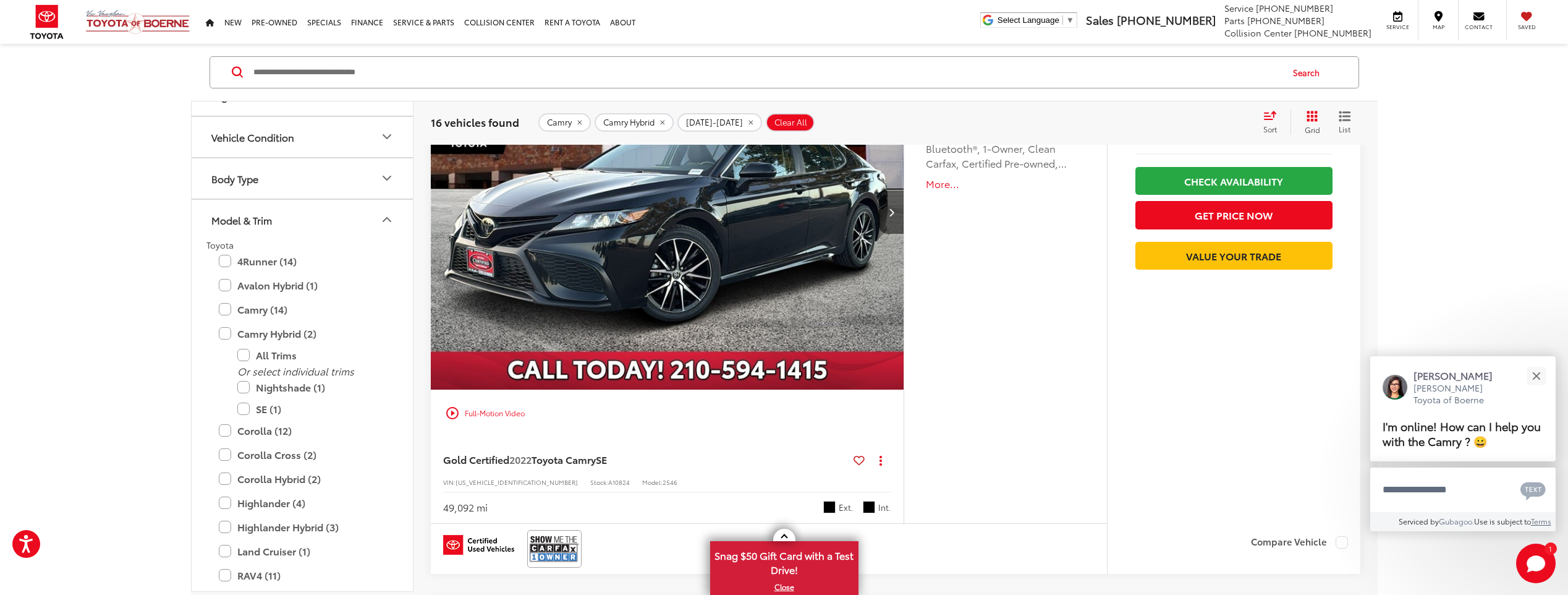
scroll to position [81, 0]
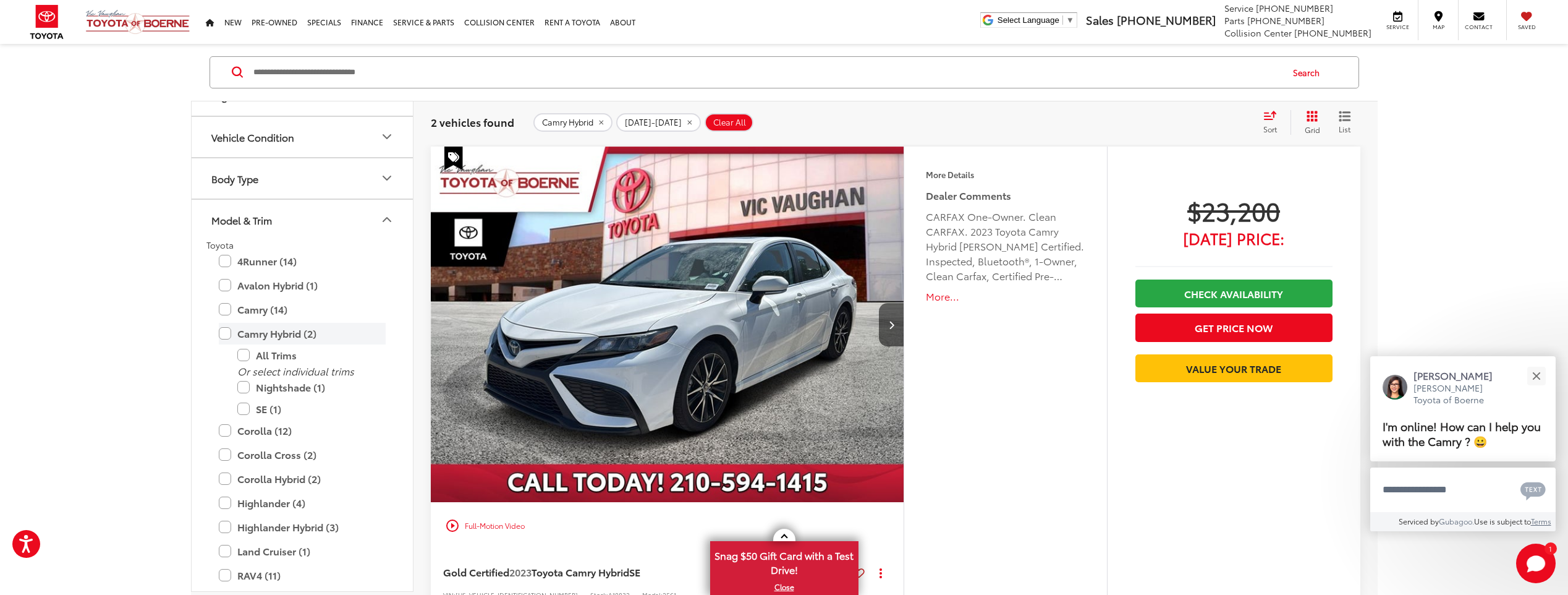
click at [221, 329] on label "Camry Hybrid (2)" at bounding box center [302, 333] width 167 height 21
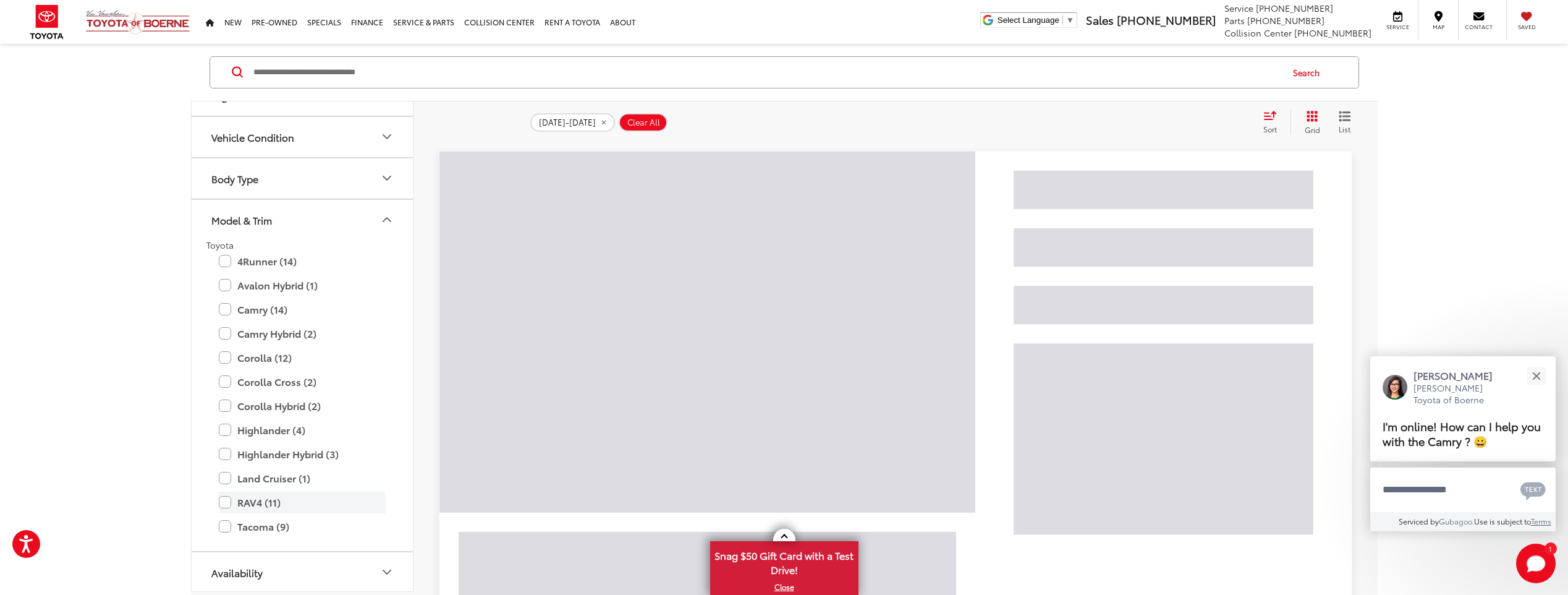
click at [228, 503] on label "RAV4 (11)" at bounding box center [302, 502] width 167 height 21
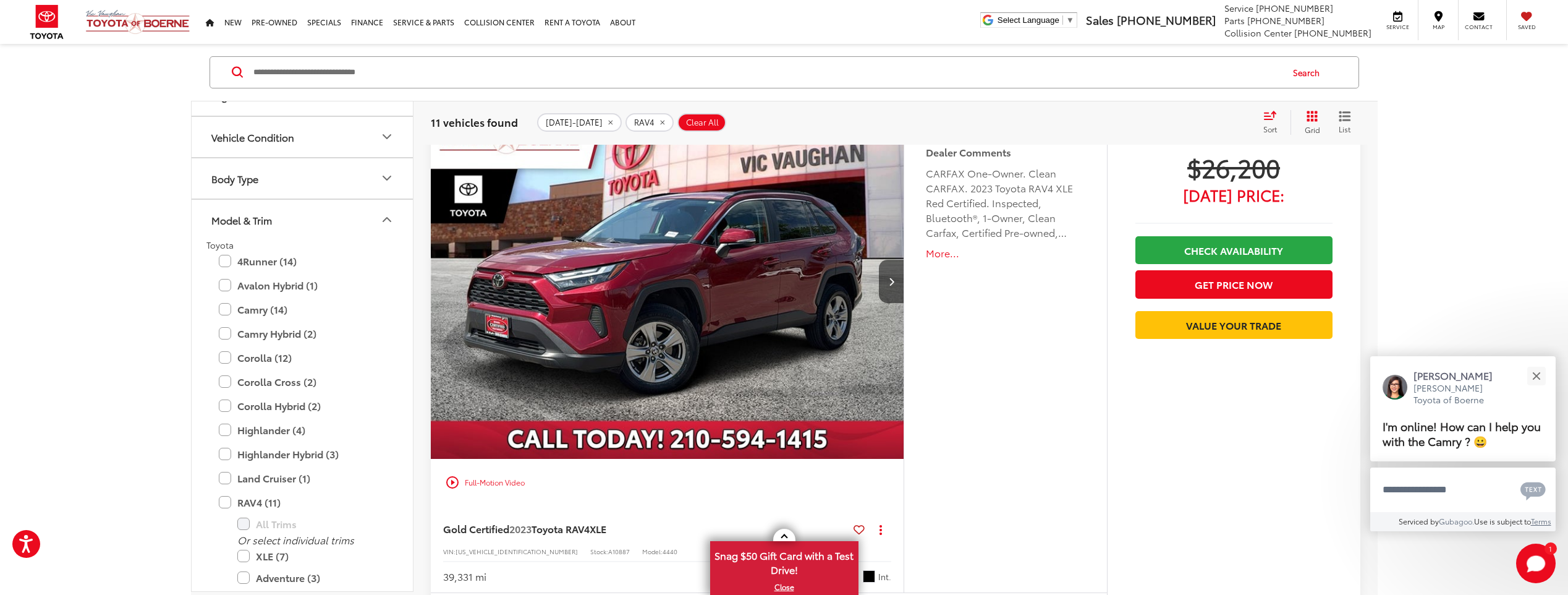
scroll to position [371, 0]
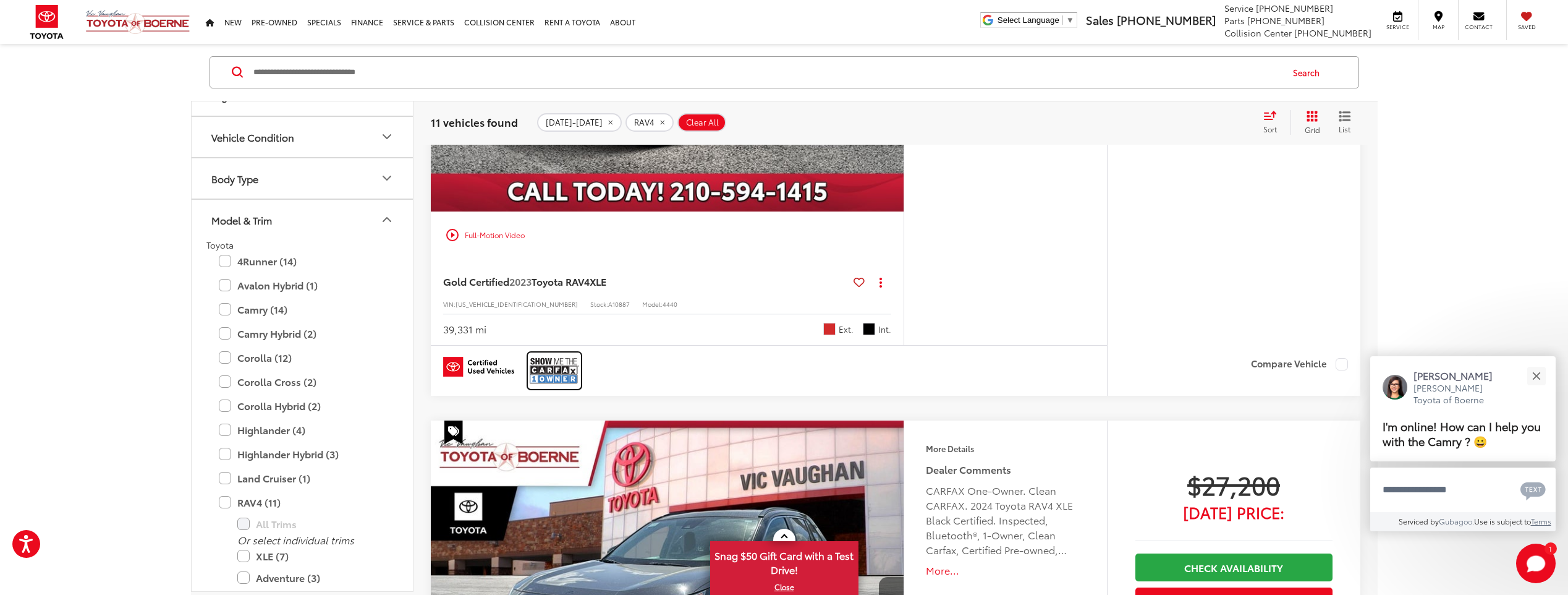
click at [547, 377] on img at bounding box center [555, 371] width 49 height 33
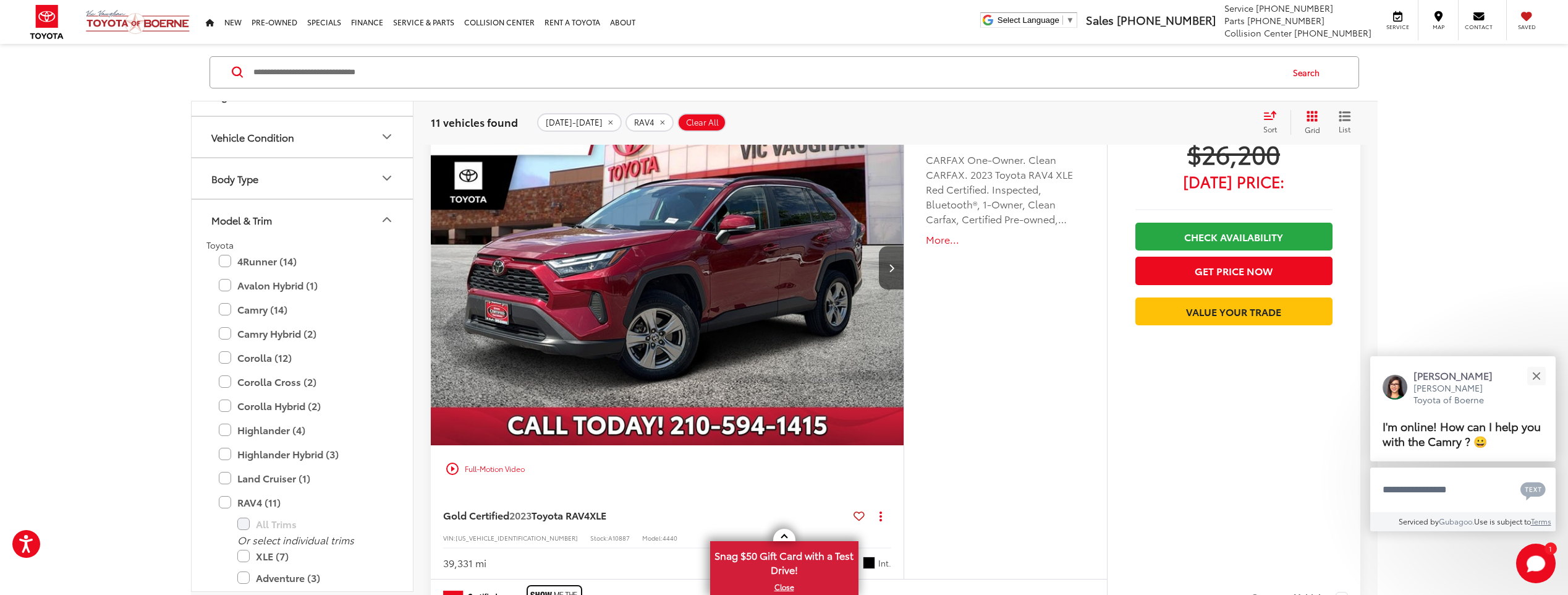
scroll to position [124, 0]
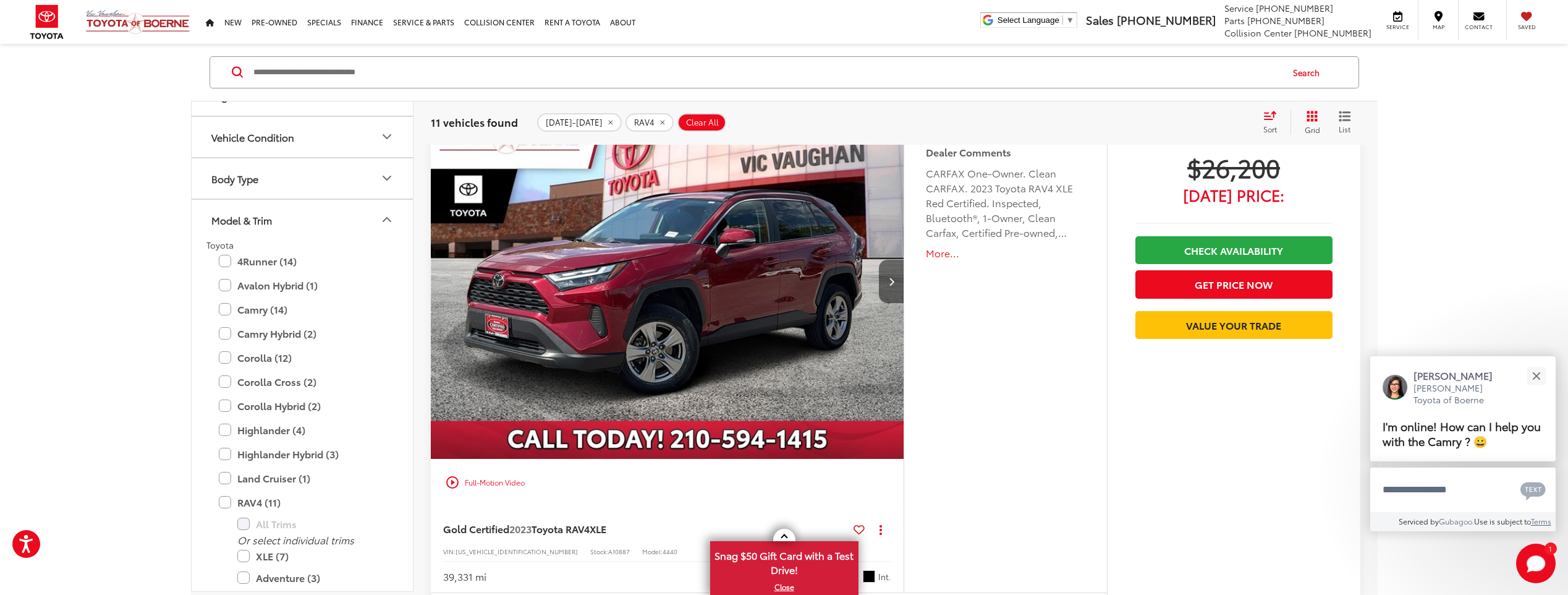
click at [893, 280] on icon "Next image" at bounding box center [891, 281] width 6 height 8
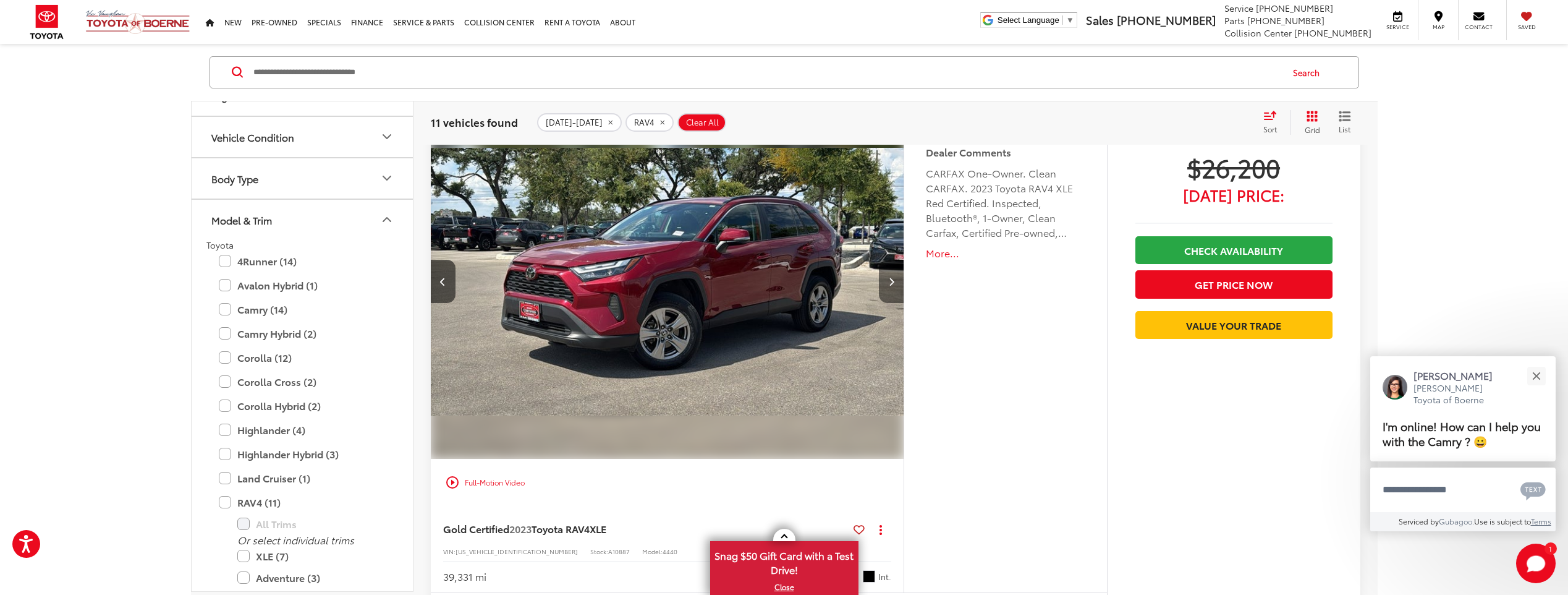
click at [893, 280] on icon "Next image" at bounding box center [891, 281] width 6 height 8
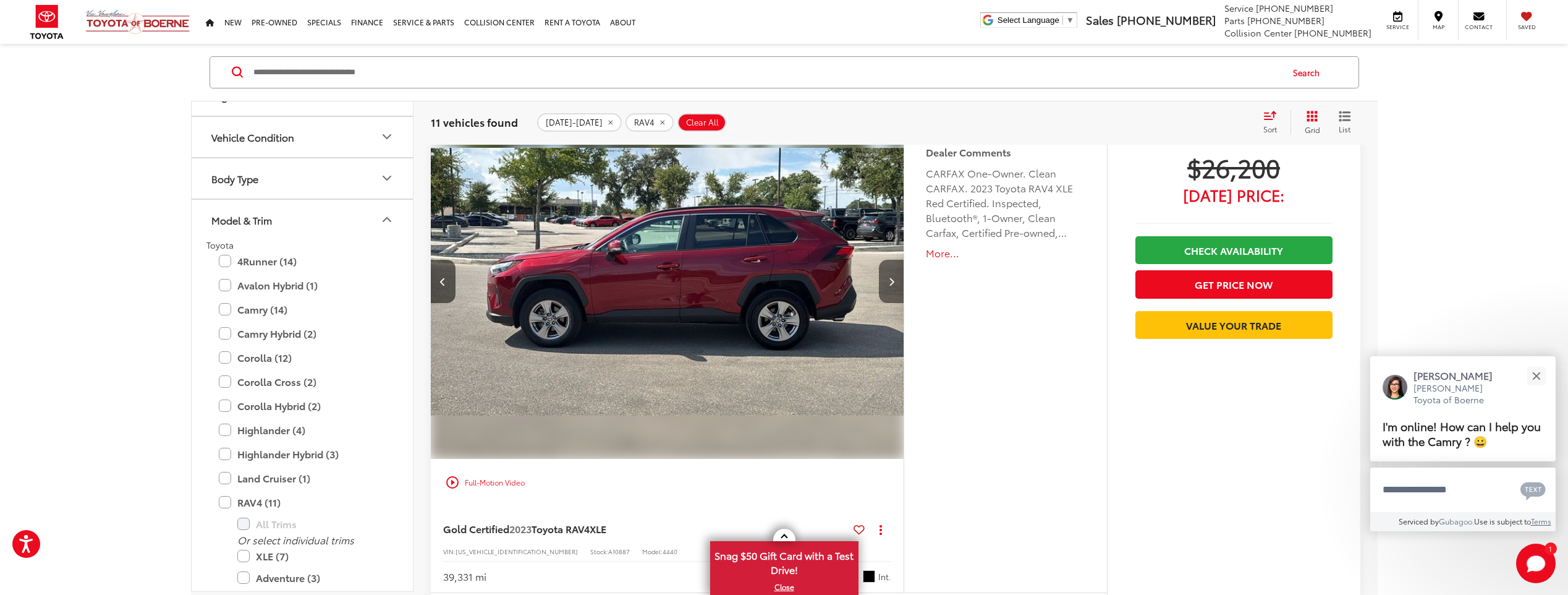
click at [893, 280] on icon "Next image" at bounding box center [891, 281] width 6 height 8
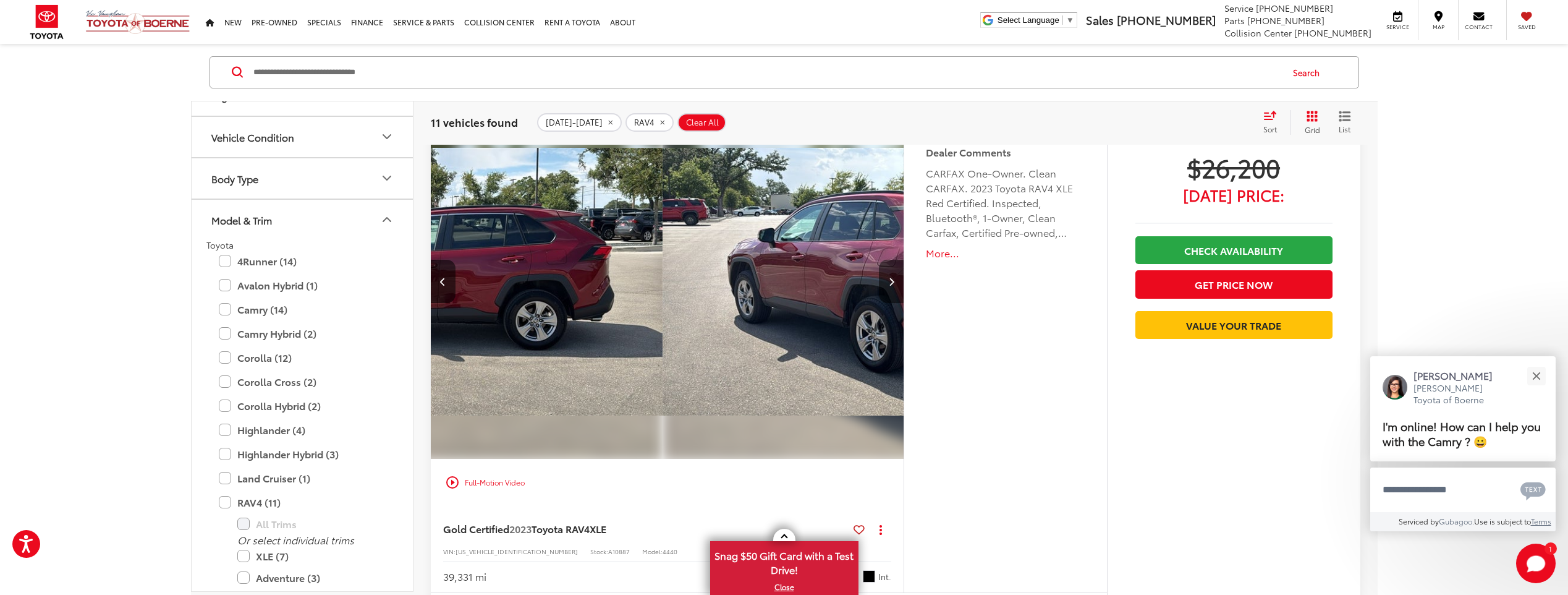
scroll to position [0, 1426]
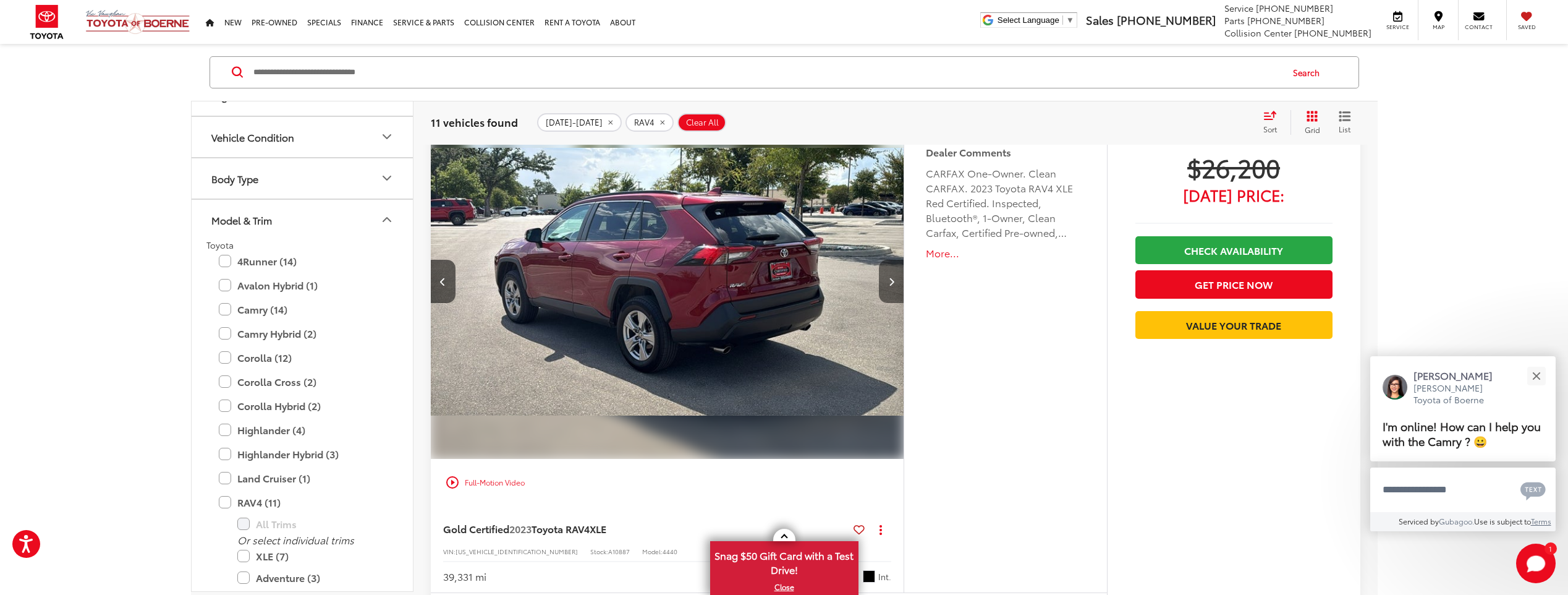
click at [882, 276] on button "Next image" at bounding box center [891, 281] width 25 height 44
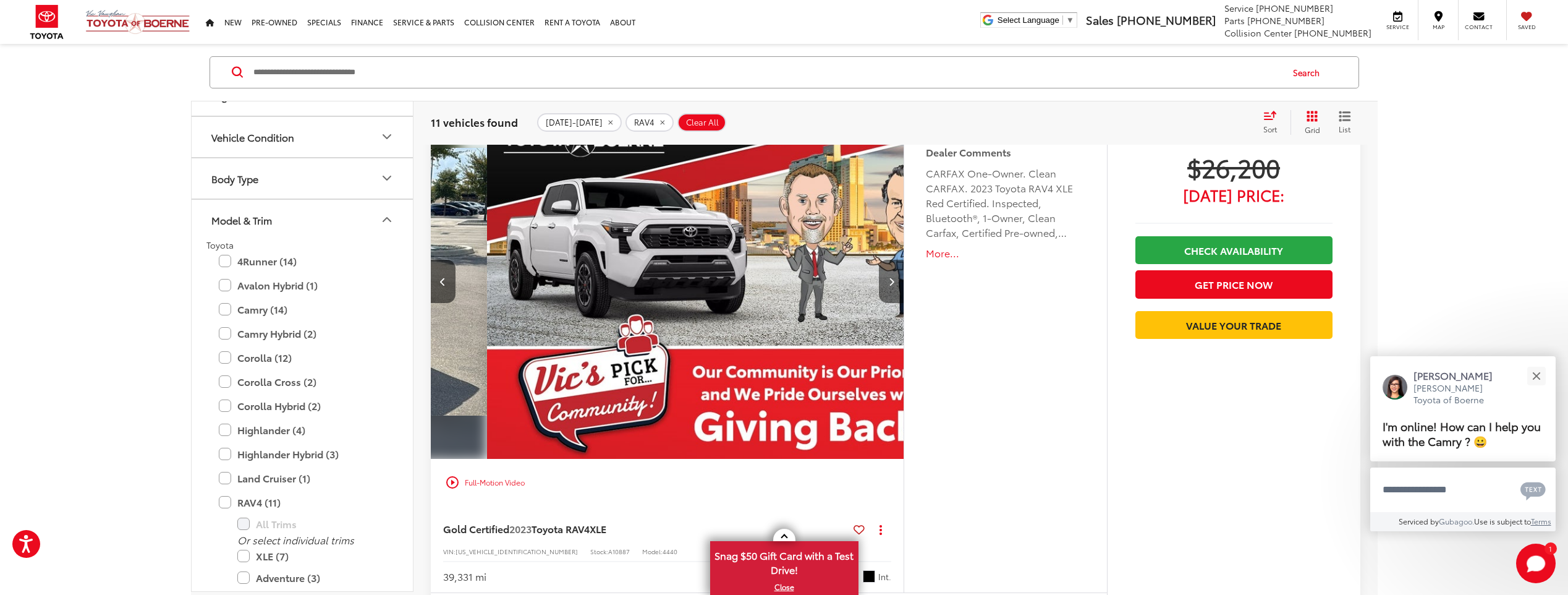
scroll to position [0, 1901]
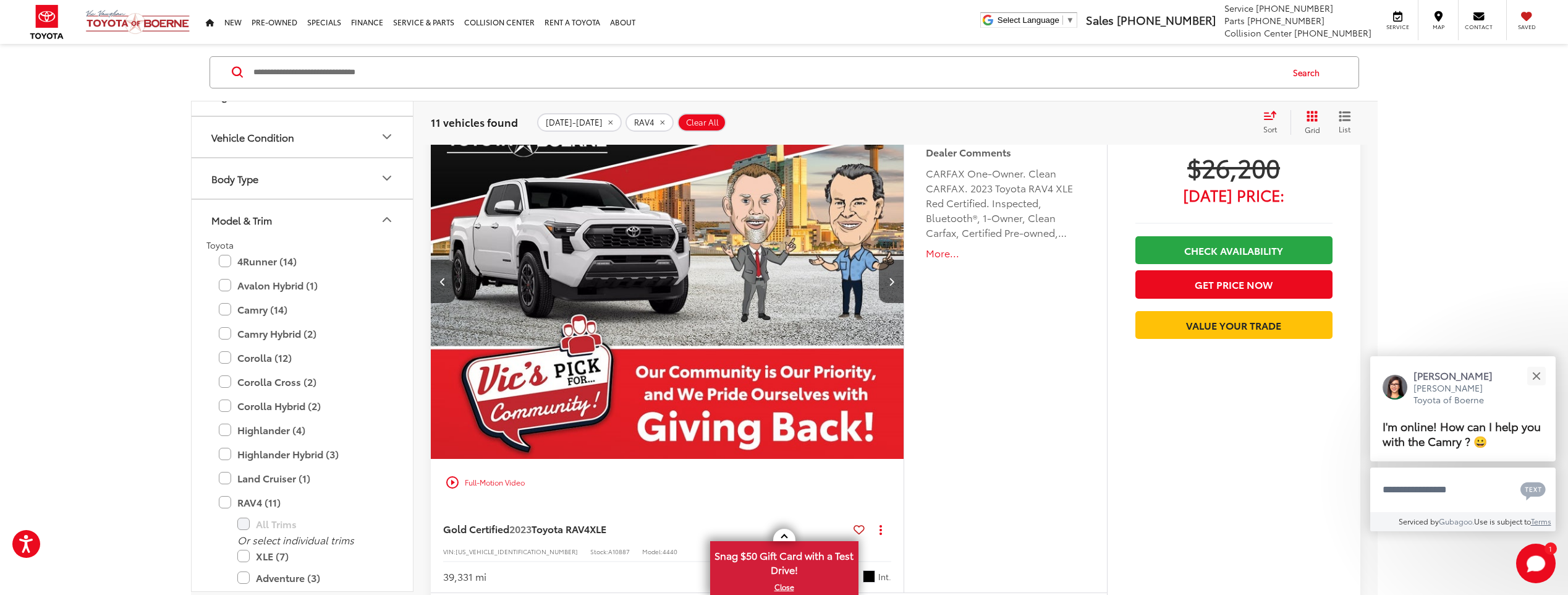
click at [880, 259] on img "2023 Toyota RAV4 XLE 4" at bounding box center [668, 282] width 475 height 357
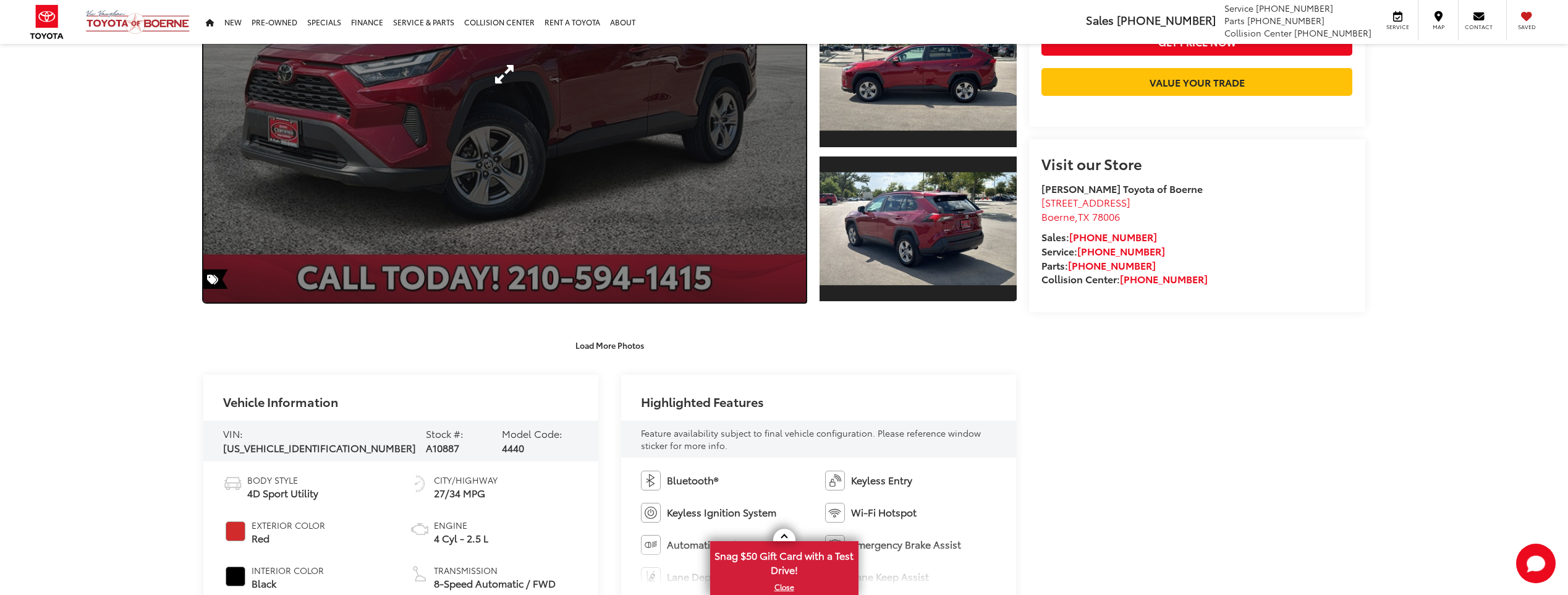
click at [744, 222] on link "Expand Photo 0" at bounding box center [505, 74] width 603 height 456
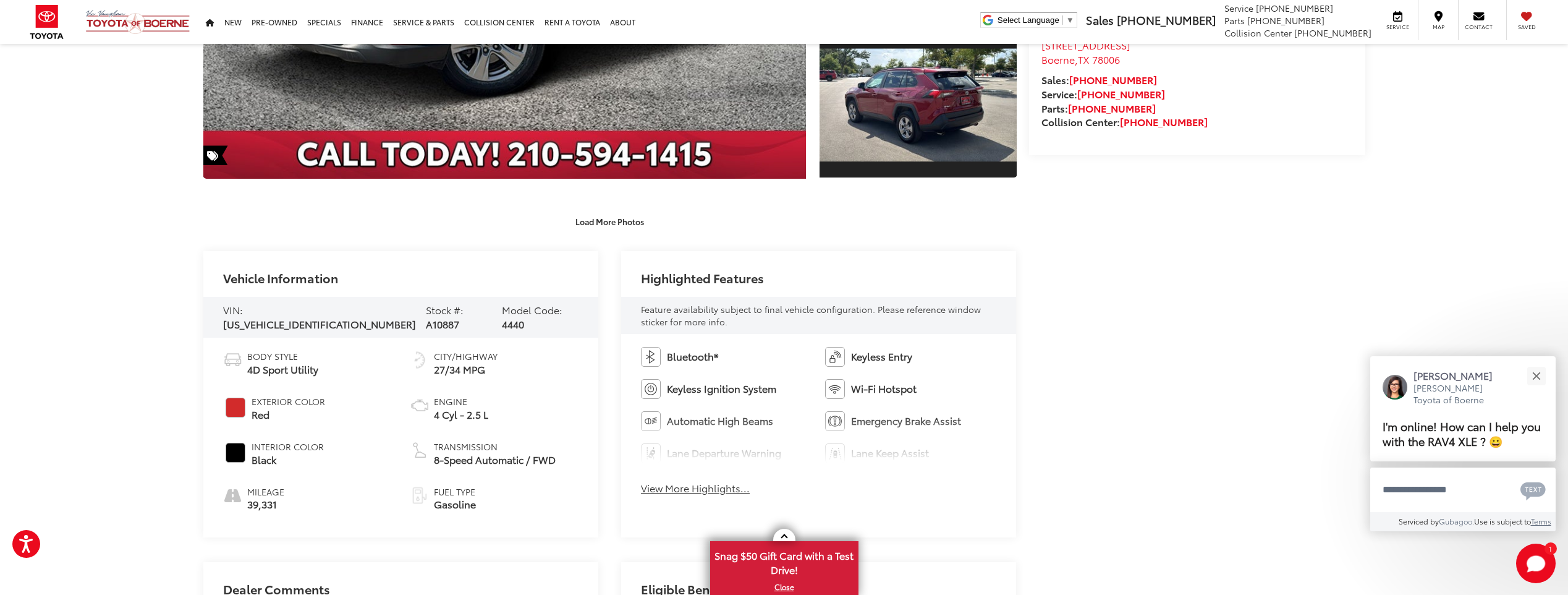
click at [727, 496] on div "Bluetooth® Keyless Entry Keyless Ignition System Wi-Fi Hotspot Automatic High B…" at bounding box center [819, 424] width 396 height 181
click at [722, 490] on button "View More Highlights..." at bounding box center [695, 488] width 109 height 14
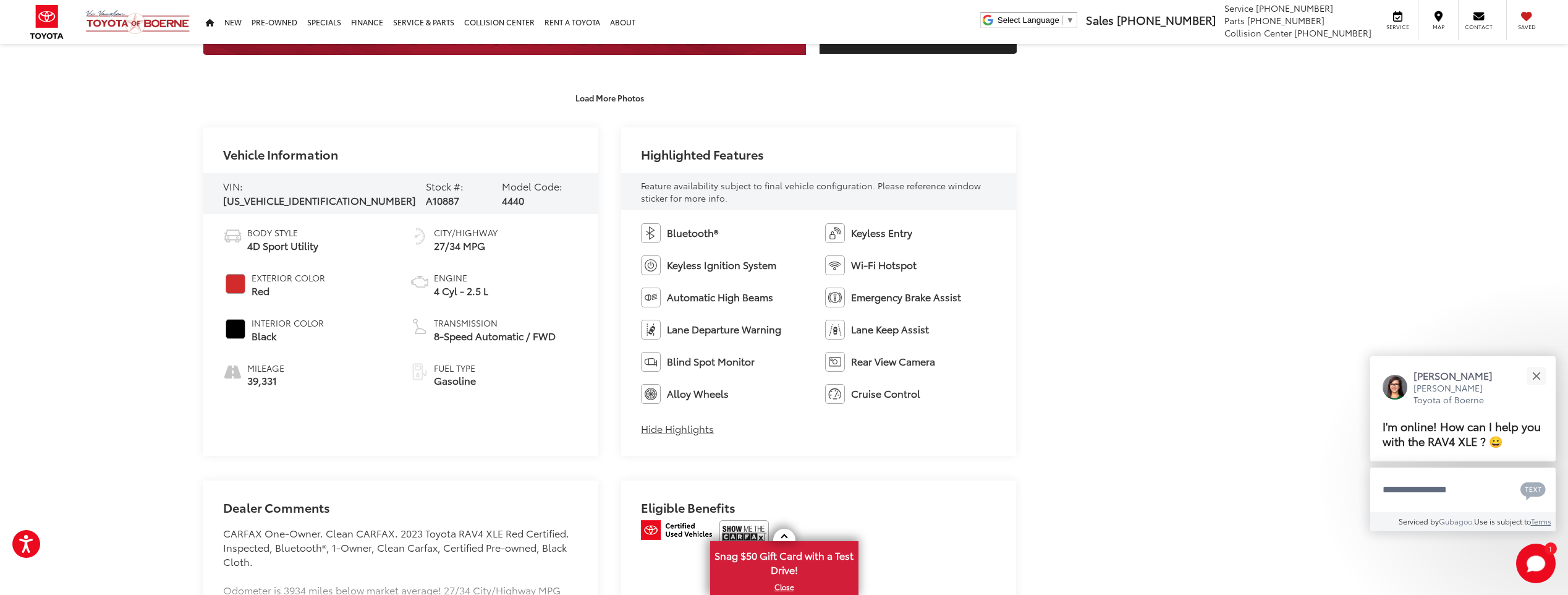
drag, startPoint x: 805, startPoint y: 357, endPoint x: 800, endPoint y: 350, distance: 8.6
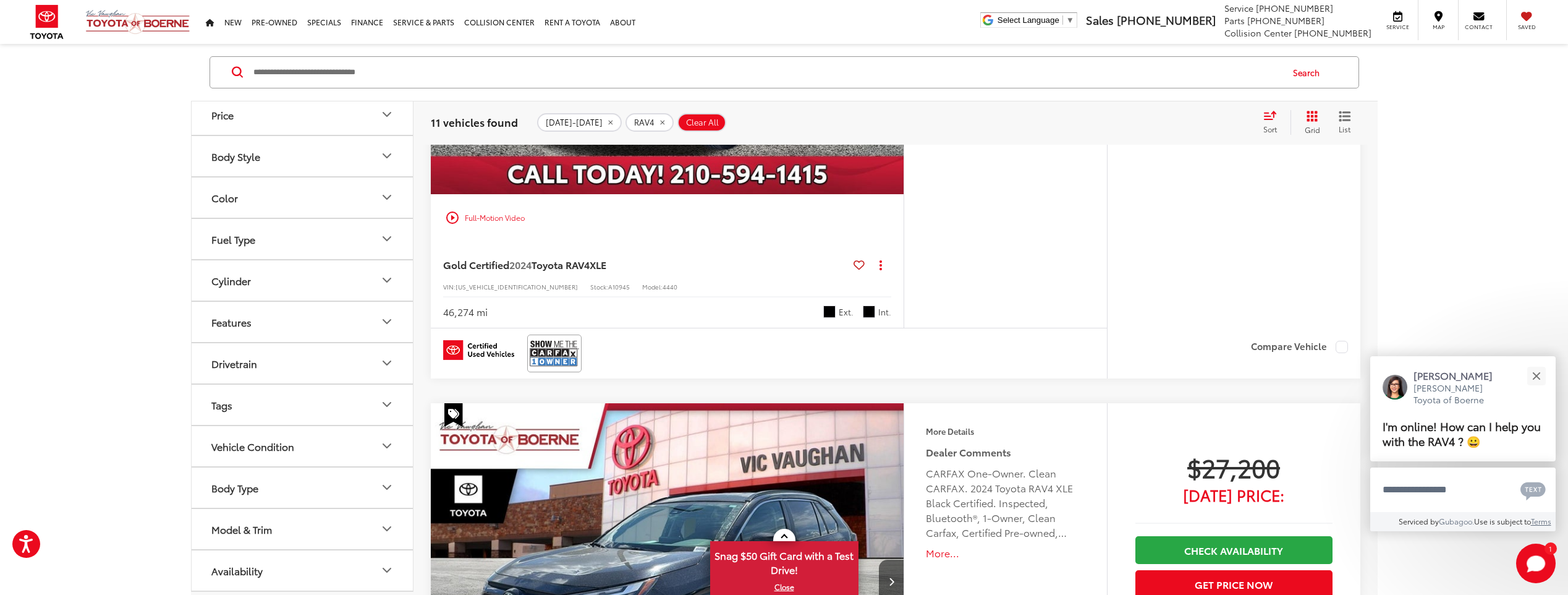
scroll to position [685, 0]
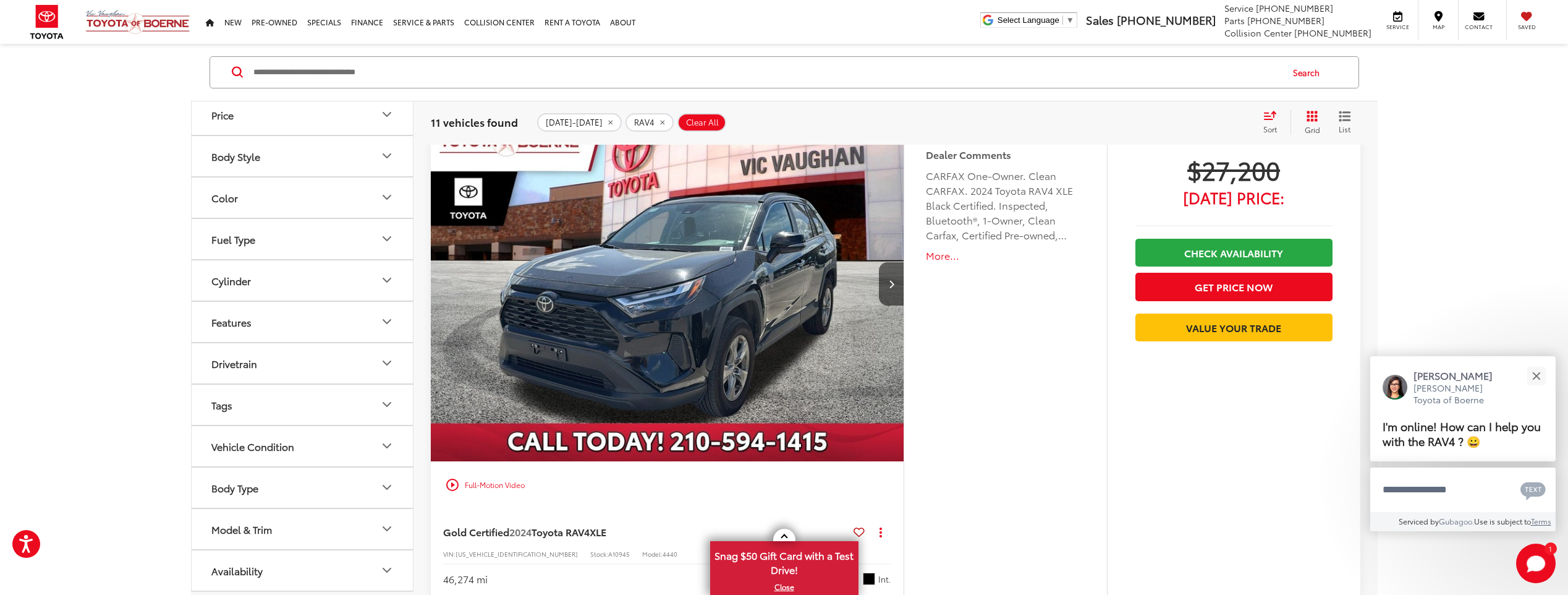
click at [1271, 111] on icon "Select sort value" at bounding box center [1270, 115] width 14 height 9
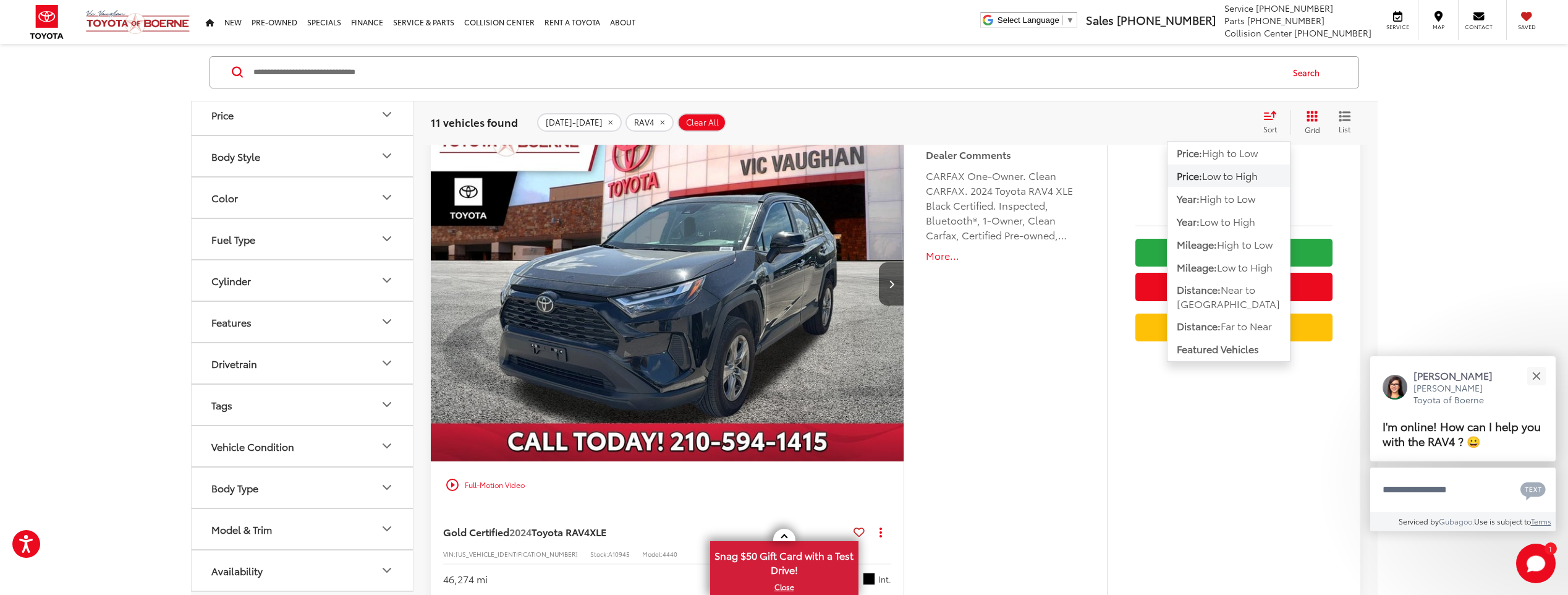
click at [1249, 170] on span "Low to High" at bounding box center [1230, 176] width 56 height 14
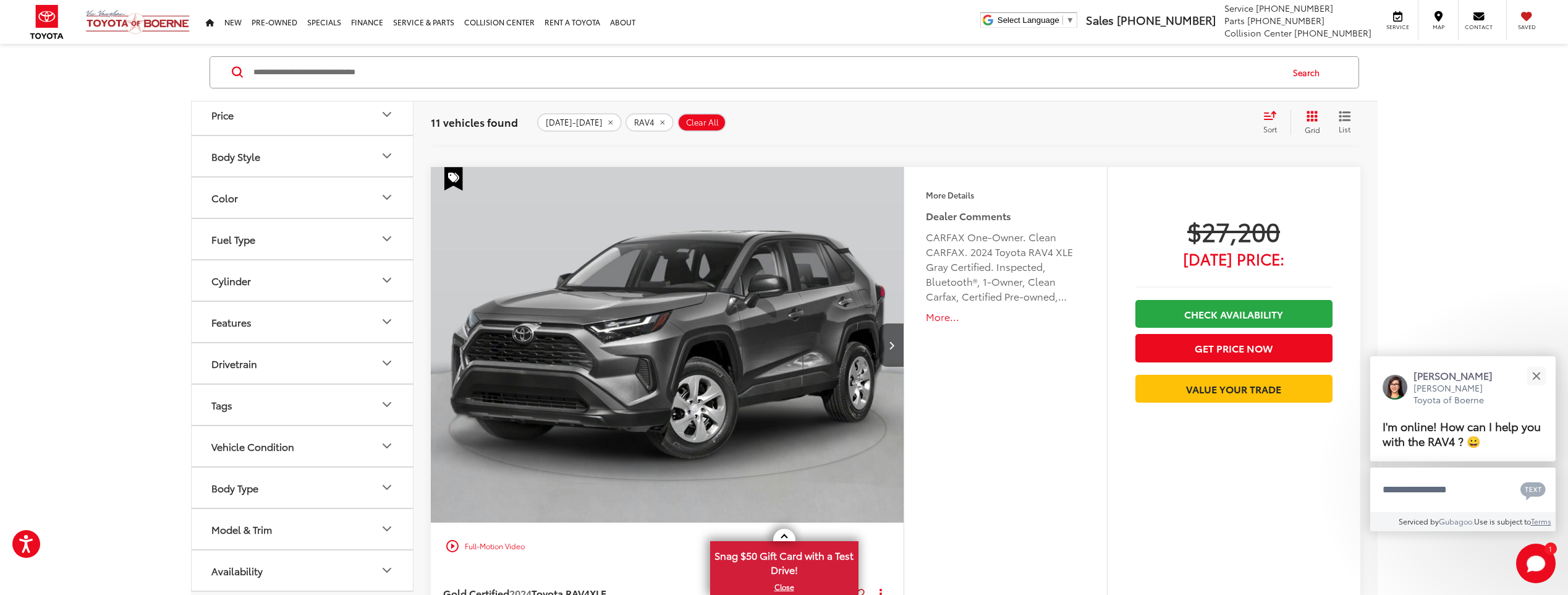
scroll to position [1750, 0]
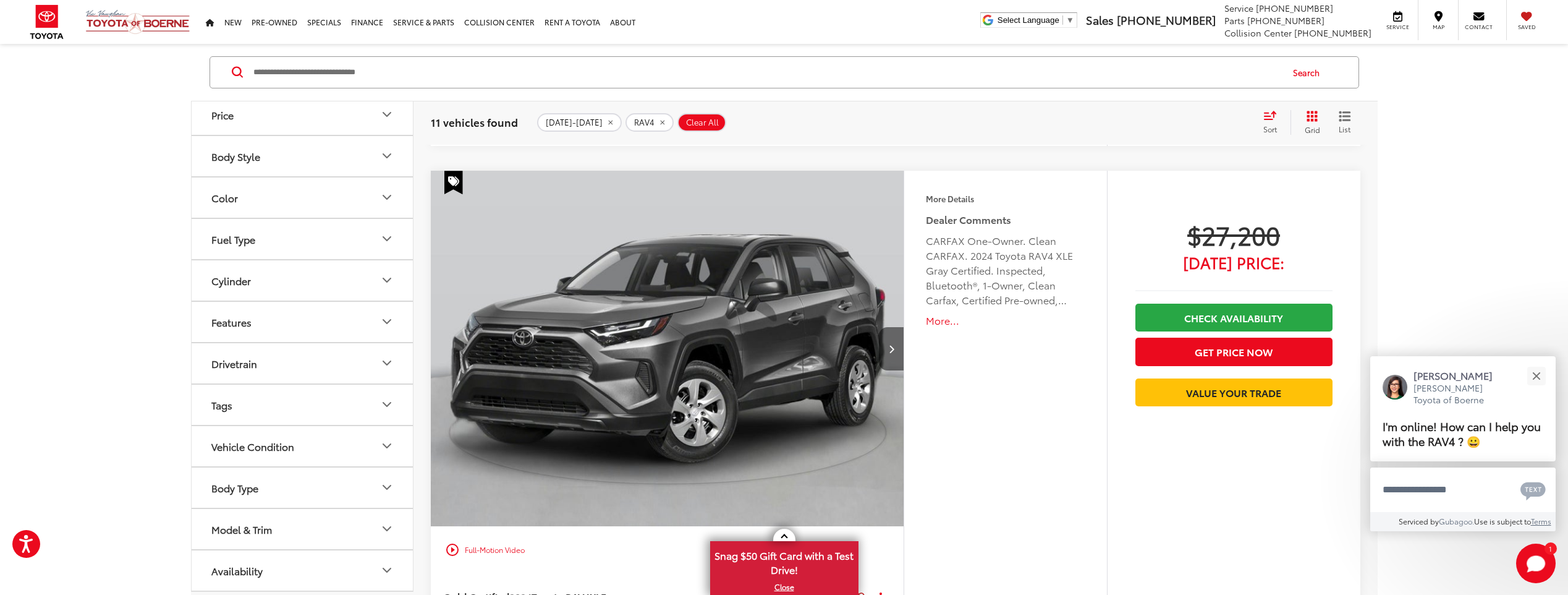
click at [884, 358] on button "Next image" at bounding box center [891, 349] width 25 height 44
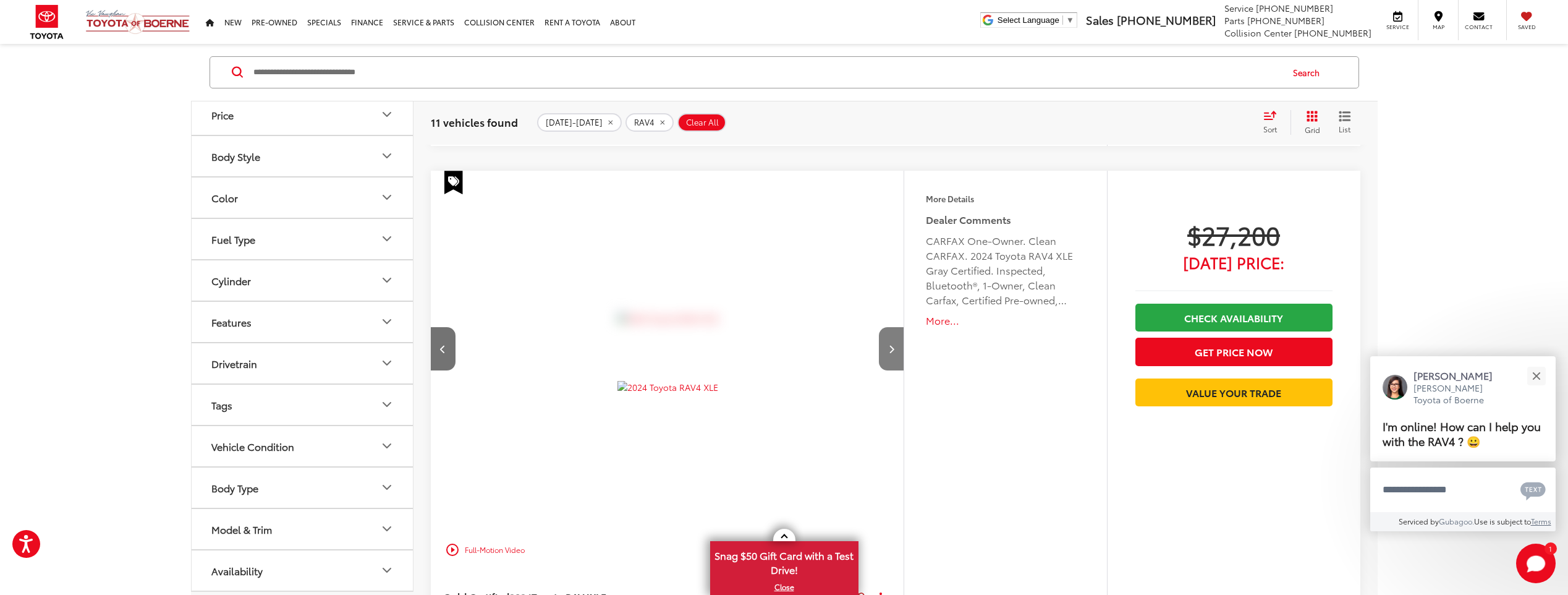
scroll to position [0, 475]
click at [884, 358] on button "Next image" at bounding box center [891, 349] width 25 height 44
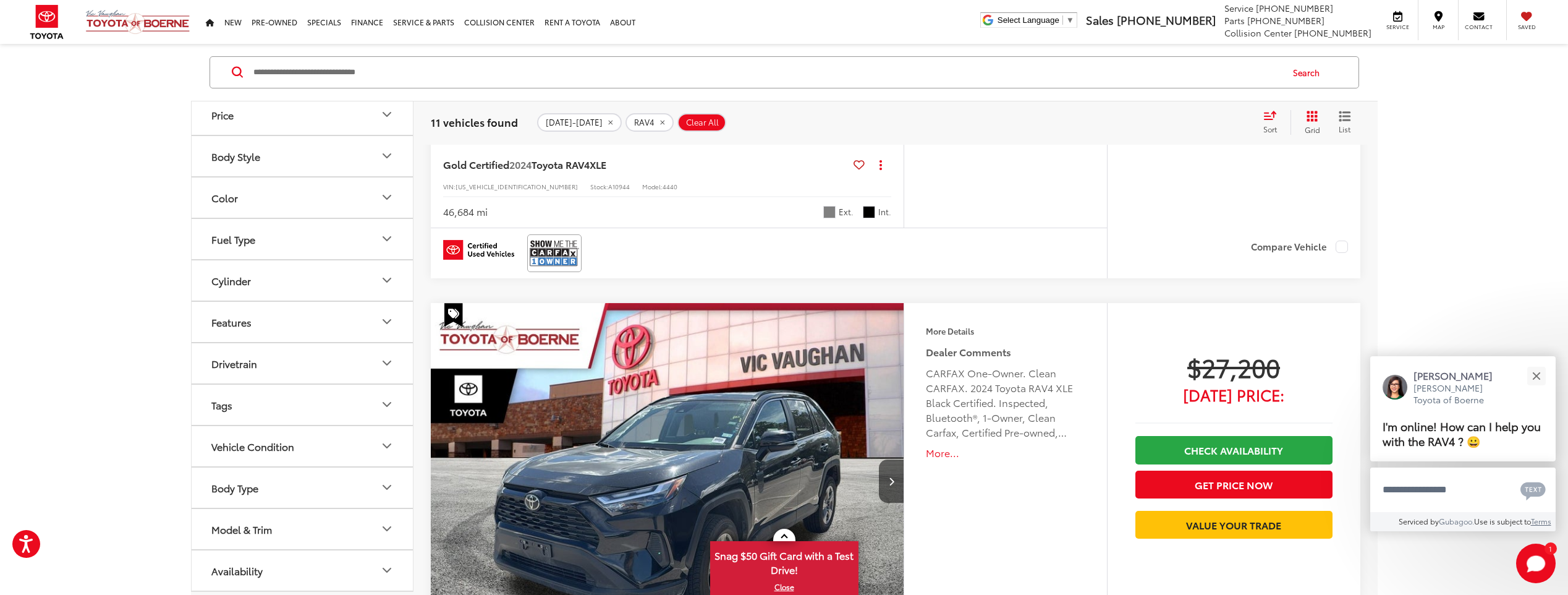
scroll to position [2244, 0]
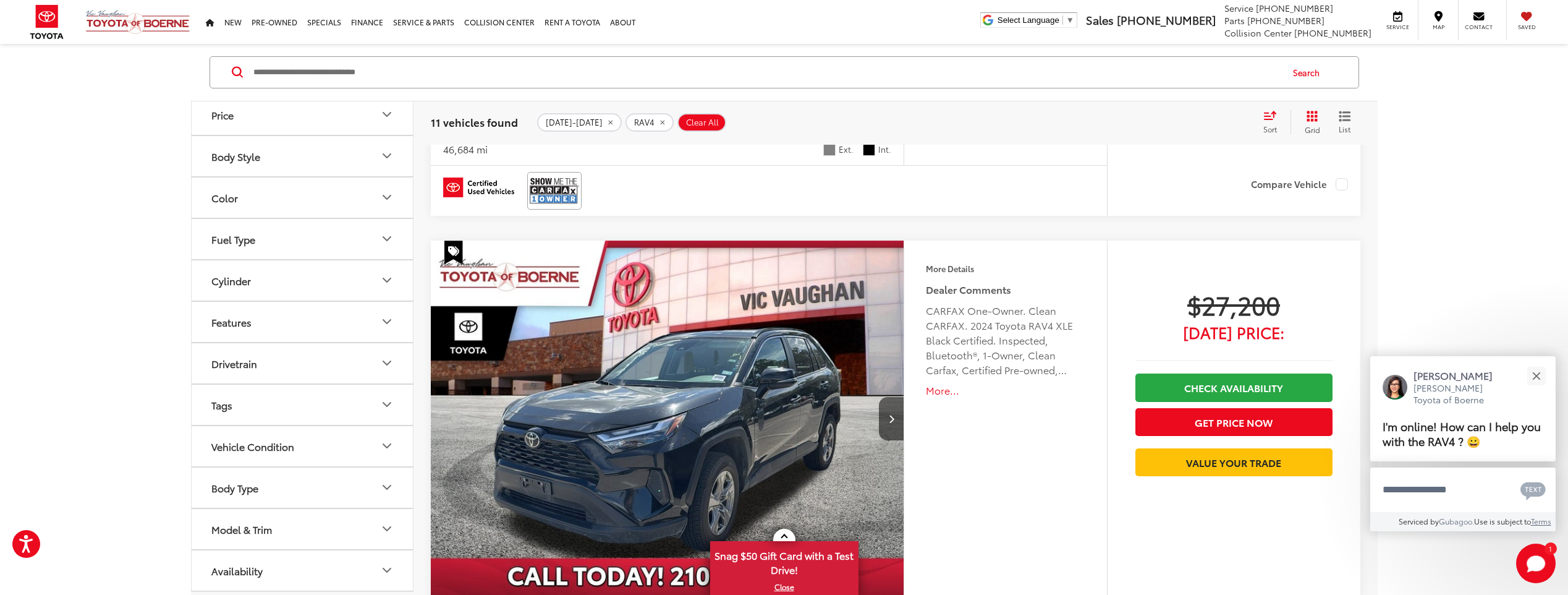
click at [451, 252] on icon "Special" at bounding box center [453, 250] width 11 height 11
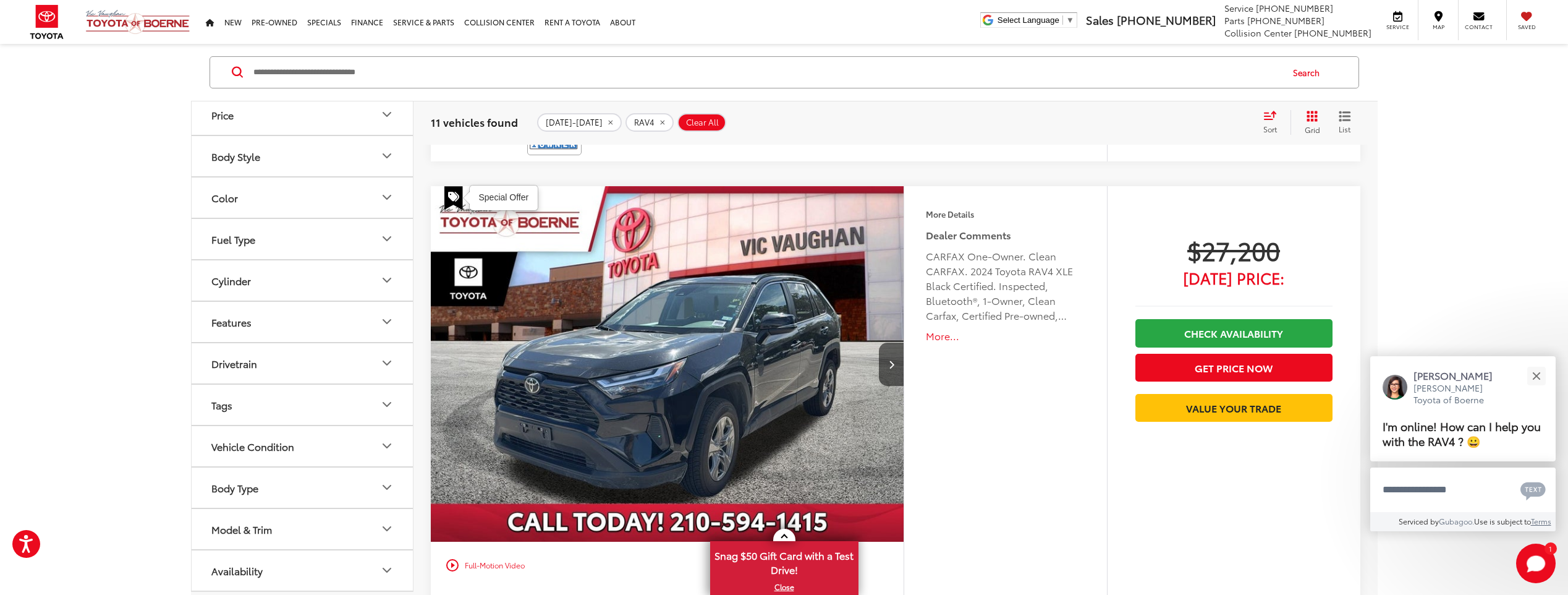
scroll to position [2430, 0]
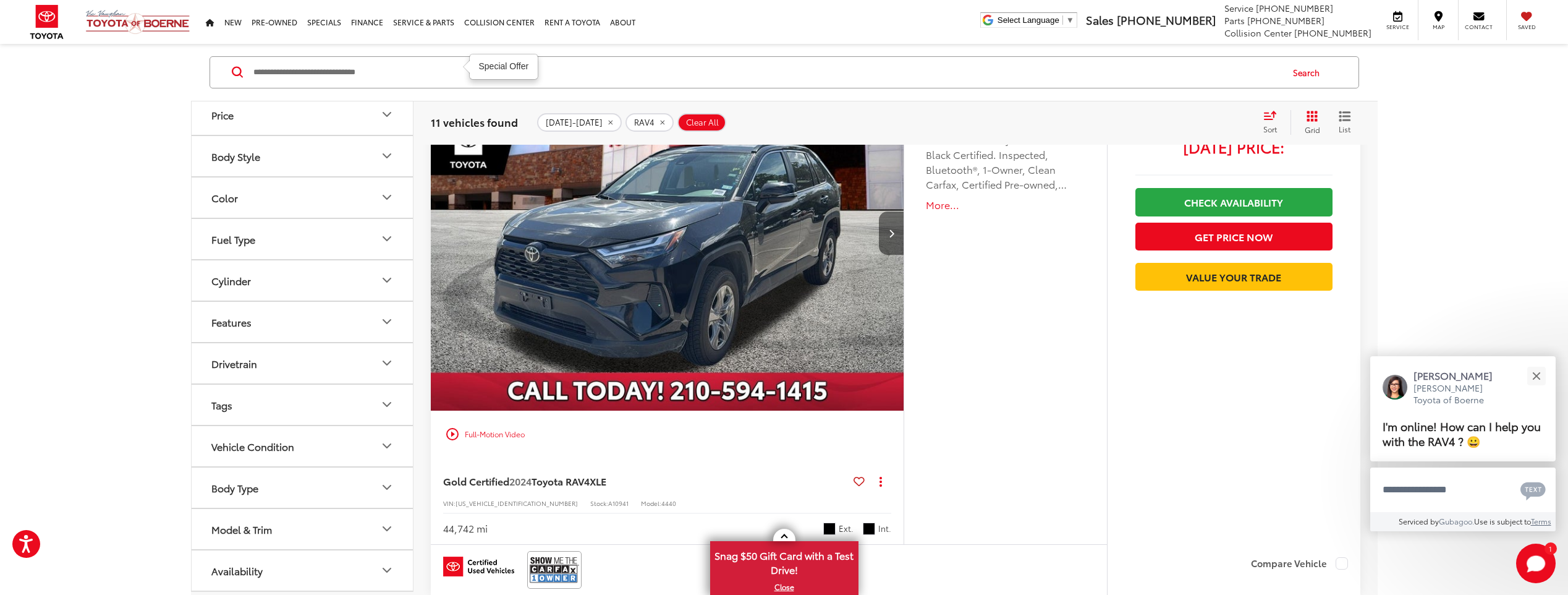
click at [898, 218] on button "Next image" at bounding box center [891, 233] width 25 height 44
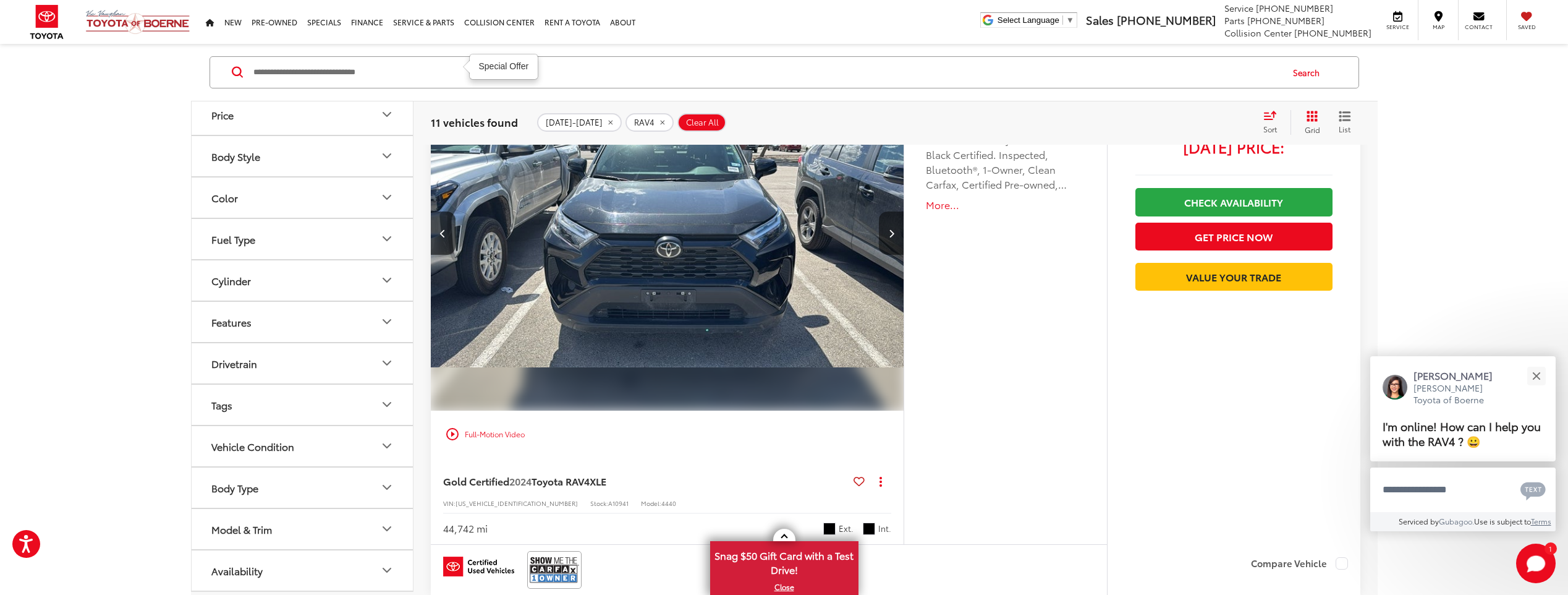
click at [898, 218] on button "Next image" at bounding box center [891, 233] width 25 height 44
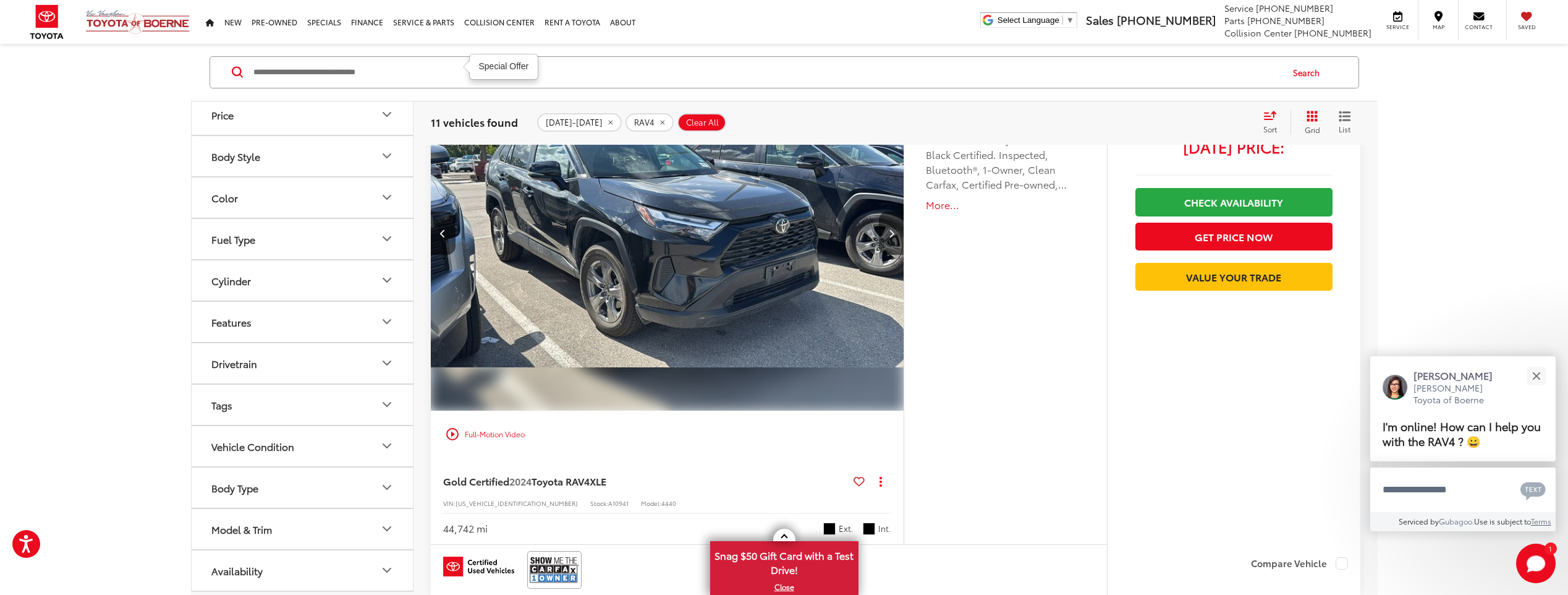
click at [898, 218] on button "Next image" at bounding box center [891, 233] width 25 height 44
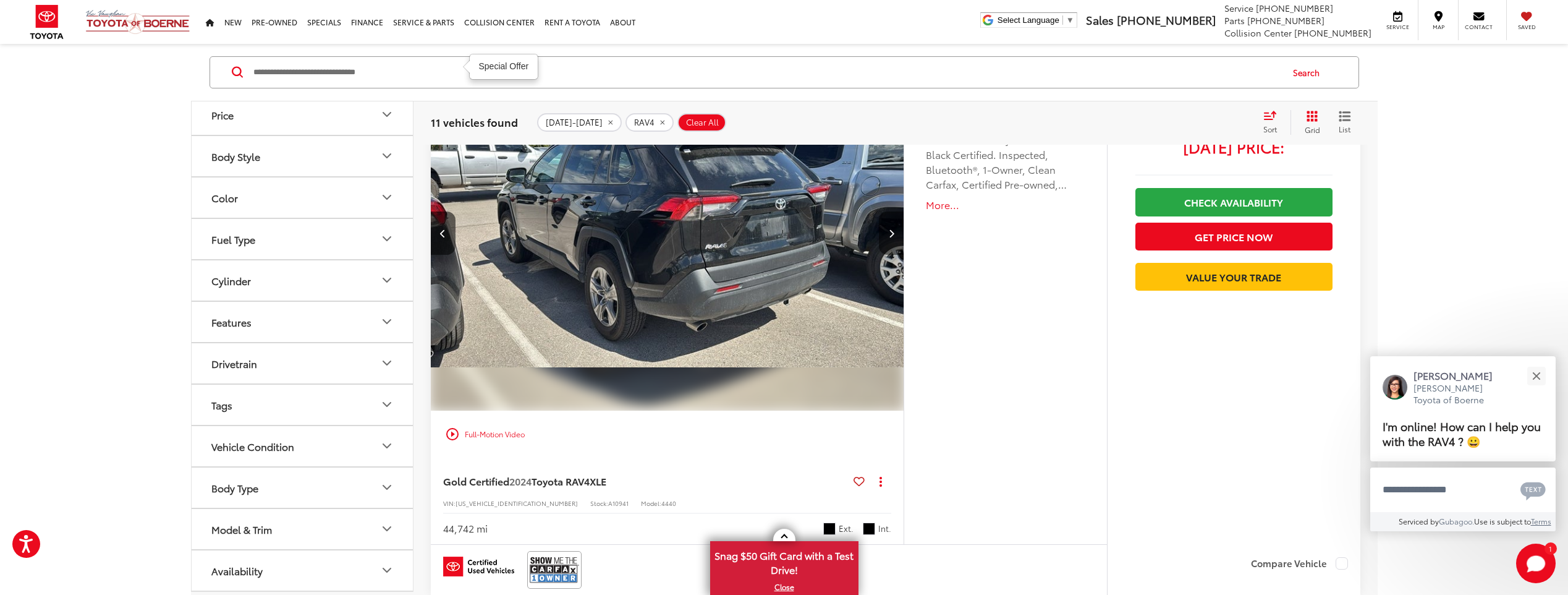
click at [898, 218] on button "Next image" at bounding box center [891, 233] width 25 height 44
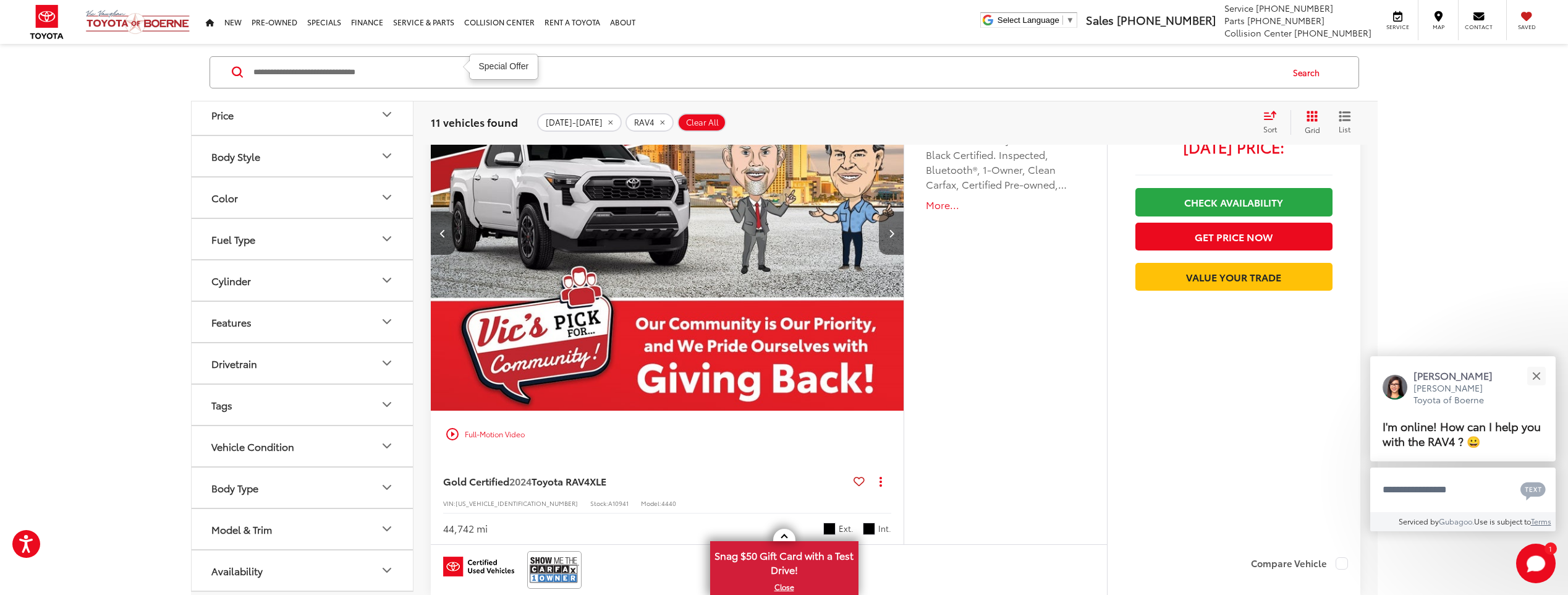
click at [898, 218] on button "Next image" at bounding box center [891, 233] width 25 height 44
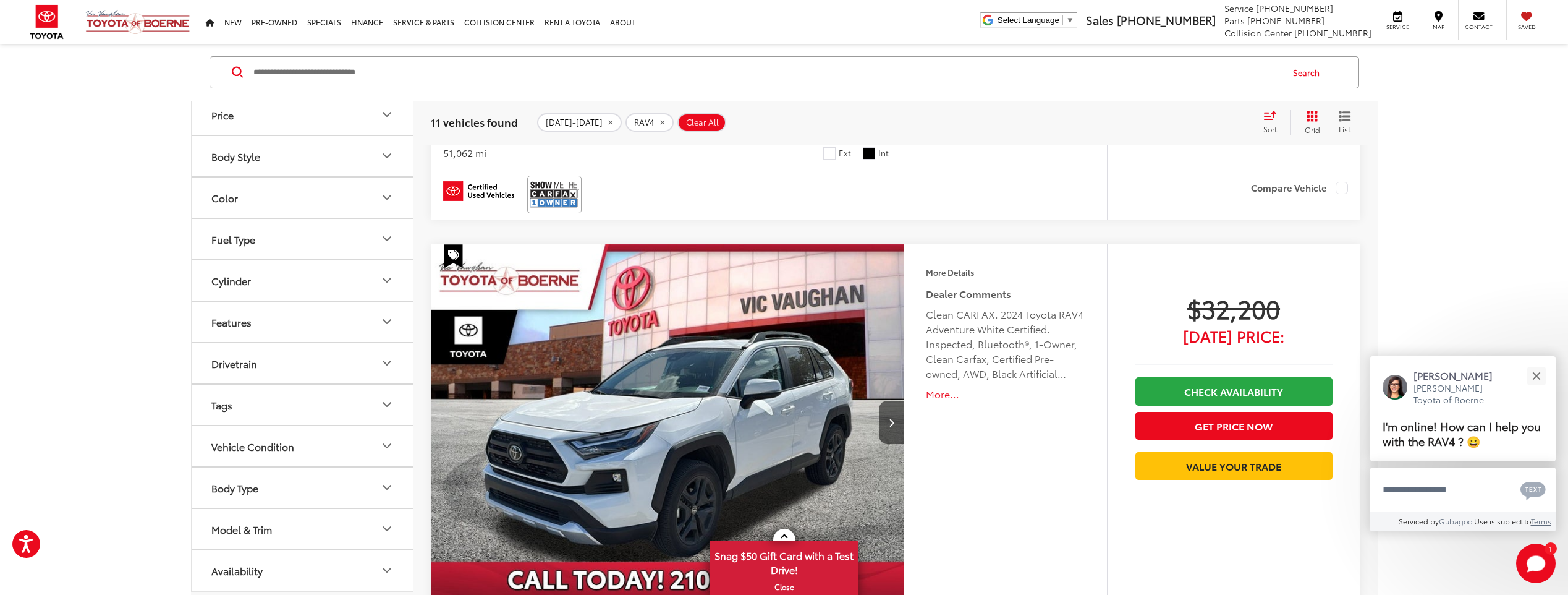
scroll to position [4532, 0]
